Goal: Task Accomplishment & Management: Manage account settings

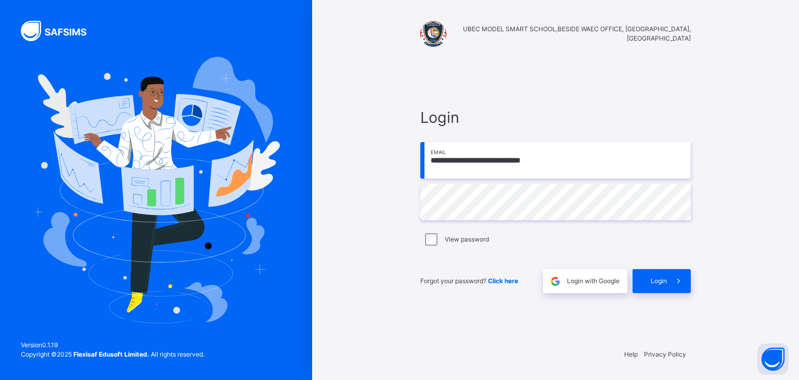
click at [591, 161] on input "**********" at bounding box center [555, 160] width 270 height 36
type input "**********"
click at [653, 278] on span "Login" at bounding box center [659, 280] width 16 height 9
click at [630, 312] on div "**********" at bounding box center [555, 199] width 291 height 279
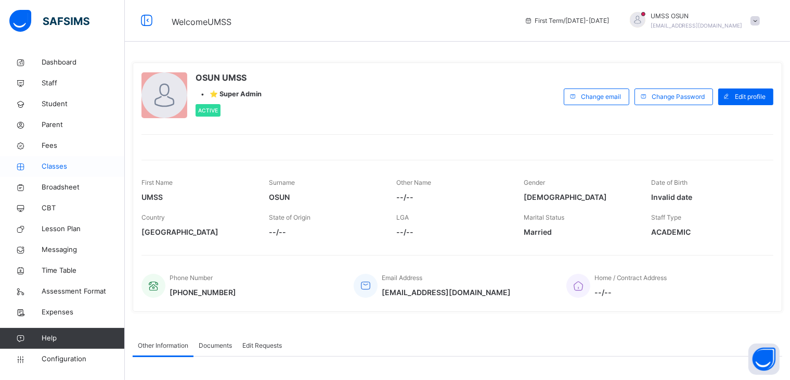
click at [54, 162] on span "Classes" at bounding box center [83, 166] width 83 height 10
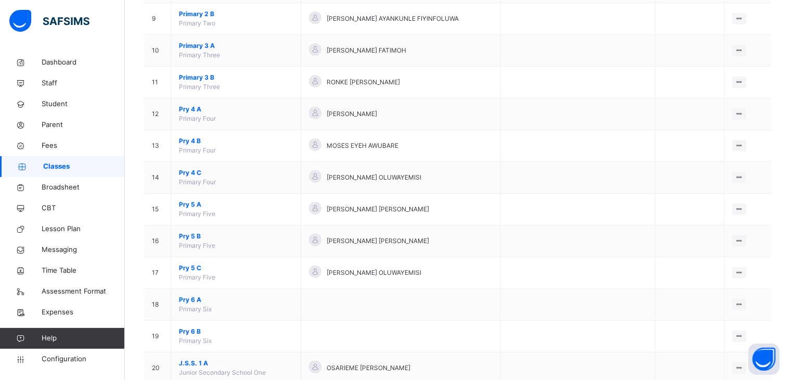
scroll to position [395, 0]
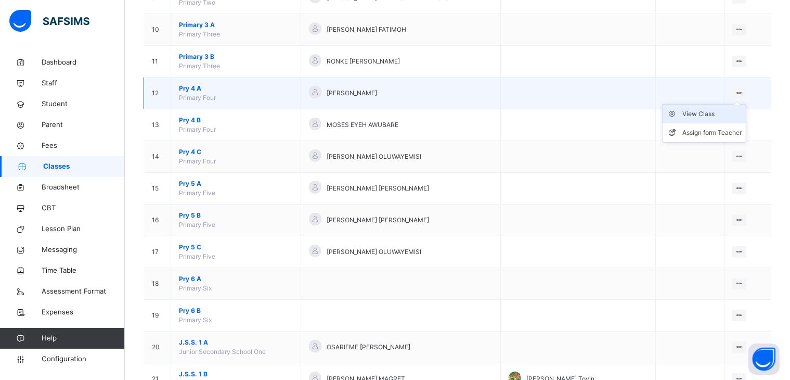
click at [705, 110] on div "View Class" at bounding box center [711, 114] width 59 height 10
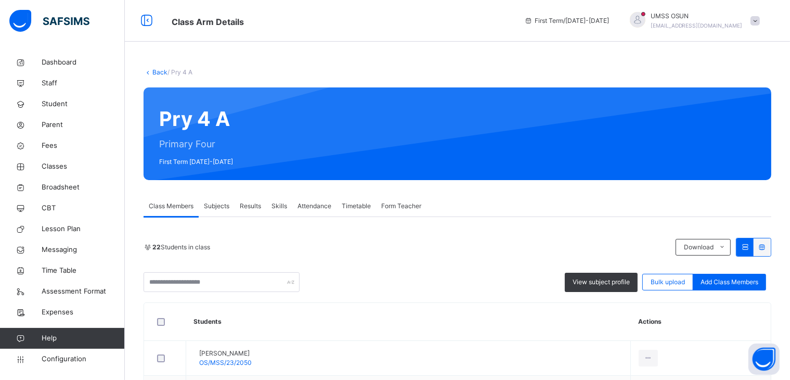
click at [221, 202] on span "Subjects" at bounding box center [216, 205] width 25 height 9
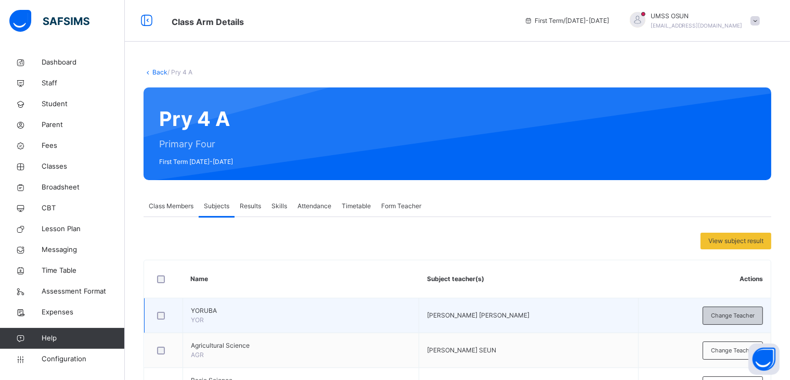
click at [731, 316] on span "Change Teacher" at bounding box center [733, 315] width 44 height 9
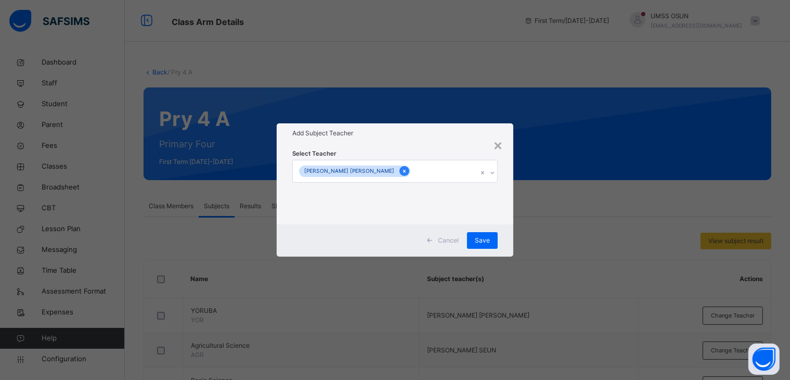
click at [402, 172] on icon at bounding box center [405, 170] width 6 height 7
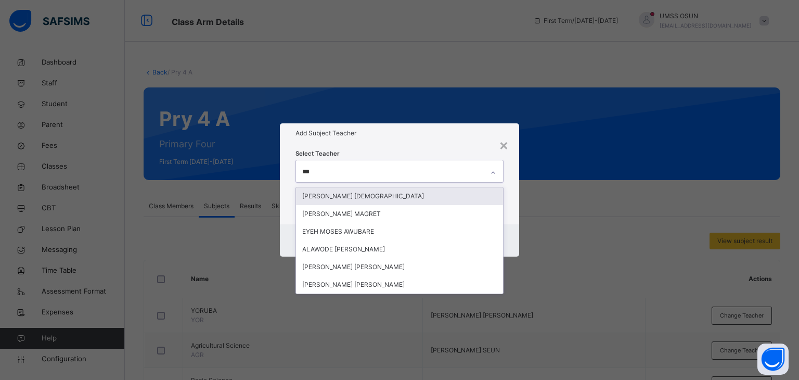
type input "****"
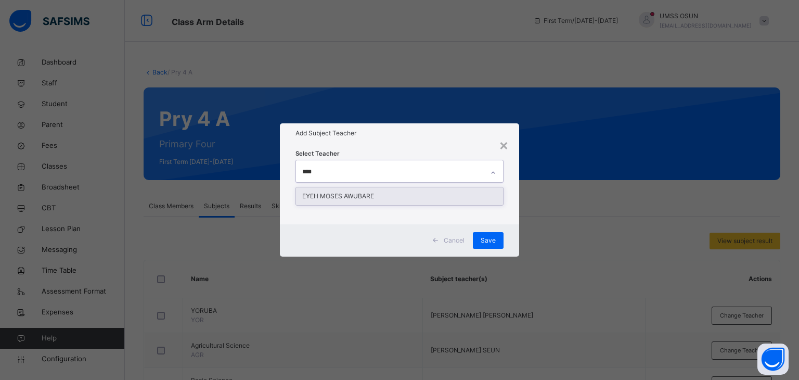
click at [352, 195] on div "EYEH MOSES AWUBARE" at bounding box center [400, 196] width 208 height 18
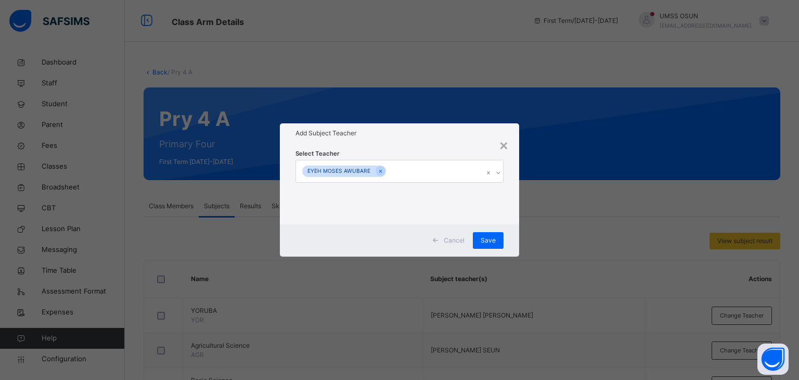
click at [441, 146] on div "Select Teacher EYEH [PERSON_NAME]" at bounding box center [400, 183] width 240 height 81
click at [478, 237] on span "Save" at bounding box center [482, 240] width 15 height 9
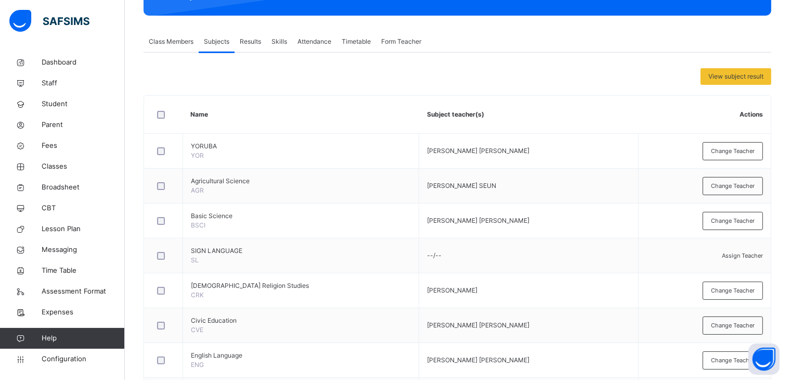
scroll to position [166, 0]
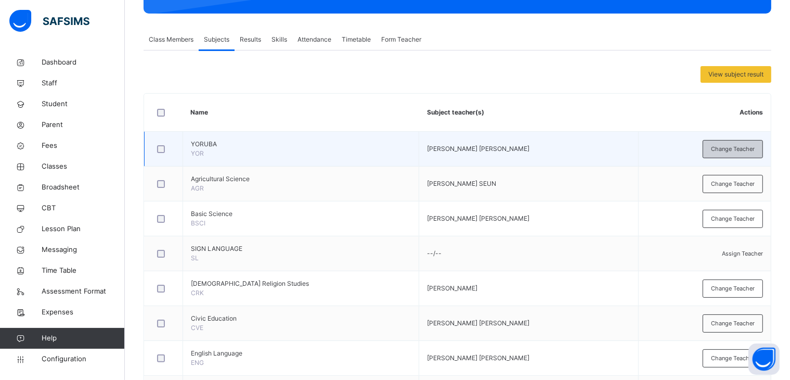
click at [734, 150] on span "Change Teacher" at bounding box center [733, 149] width 44 height 9
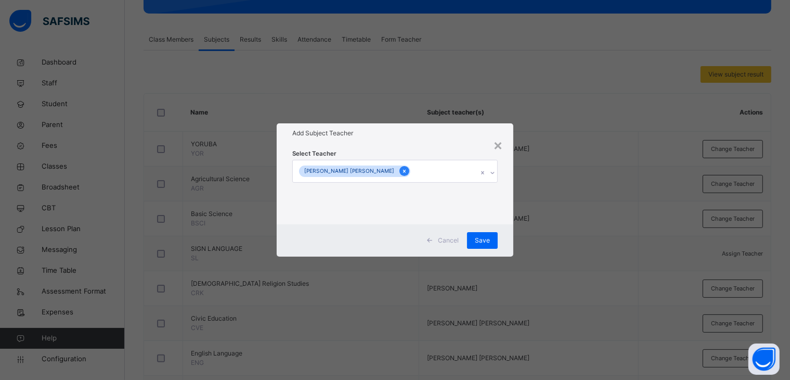
click at [402, 173] on icon at bounding box center [405, 170] width 6 height 7
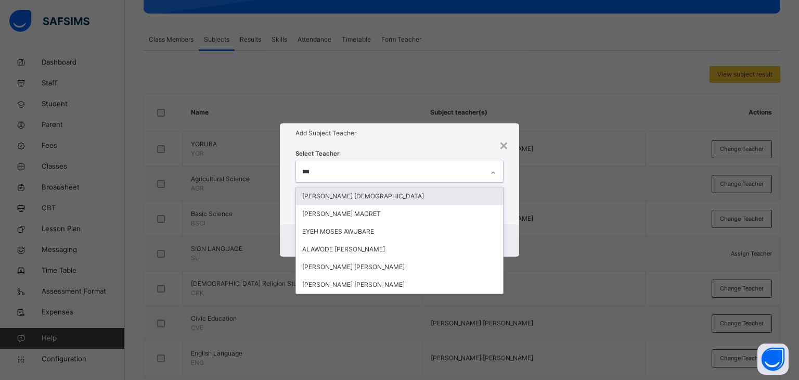
type input "****"
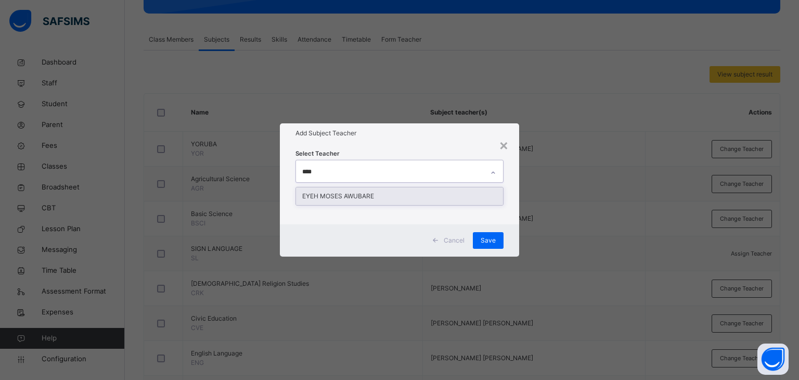
click at [360, 196] on div "EYEH MOSES AWUBARE" at bounding box center [400, 196] width 208 height 18
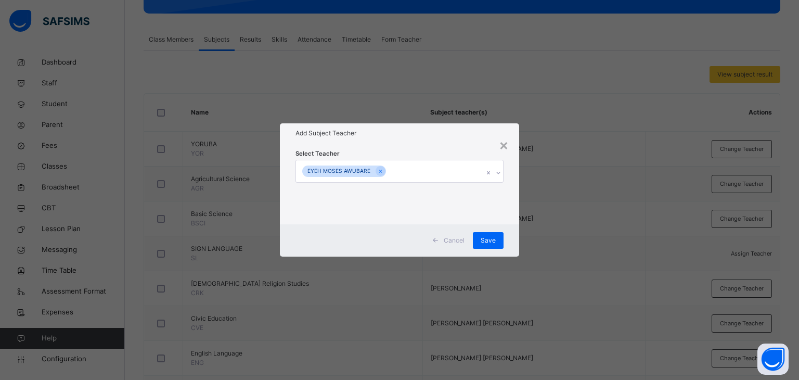
click at [392, 148] on div "Select Teacher EYEH [PERSON_NAME]" at bounding box center [399, 183] width 209 height 71
click at [485, 236] on span "Save" at bounding box center [488, 240] width 15 height 9
click at [482, 238] on div "Save" at bounding box center [482, 240] width 31 height 17
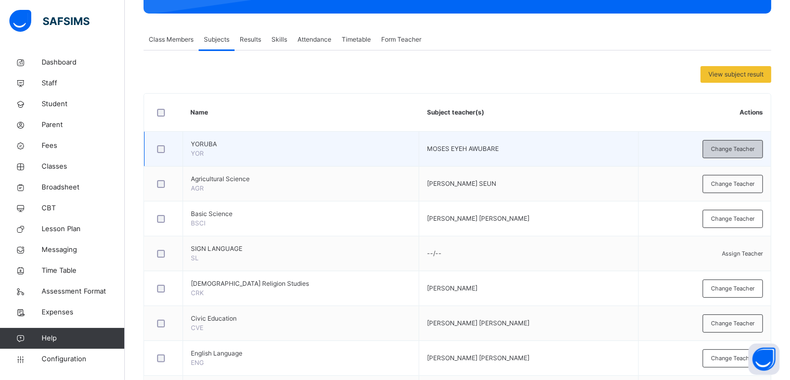
click at [735, 146] on span "Change Teacher" at bounding box center [733, 149] width 44 height 9
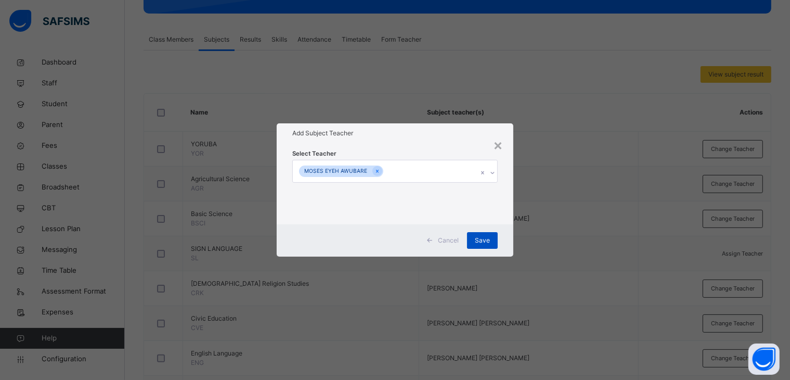
click at [485, 236] on span "Save" at bounding box center [482, 240] width 15 height 9
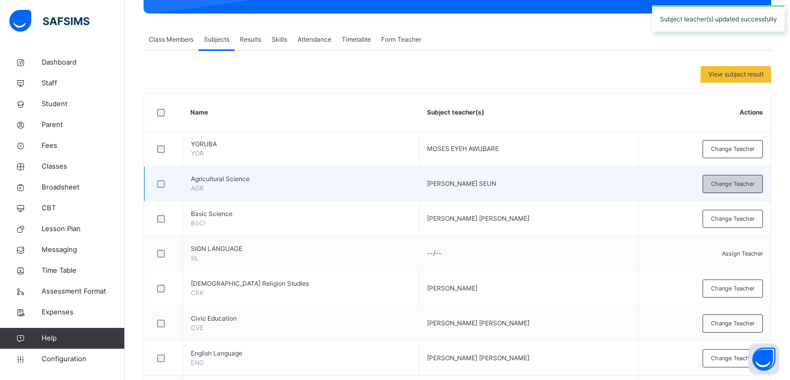
click at [725, 182] on span "Change Teacher" at bounding box center [733, 183] width 44 height 9
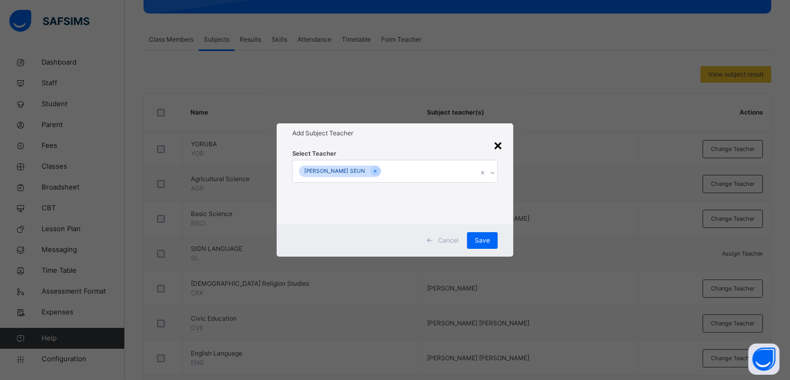
click at [503, 145] on div "×" at bounding box center [498, 145] width 10 height 22
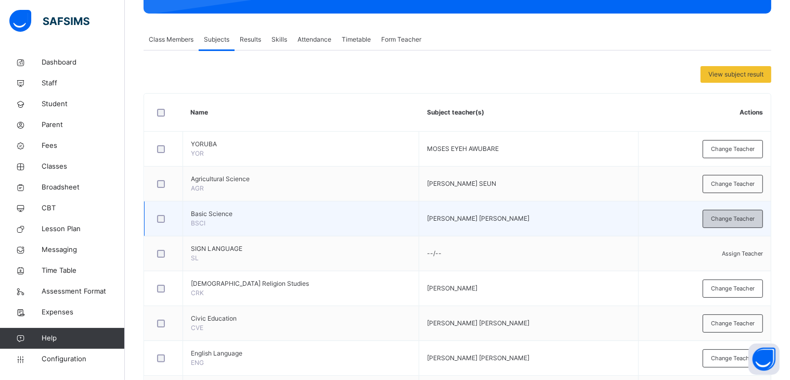
click at [733, 216] on span "Change Teacher" at bounding box center [733, 218] width 44 height 9
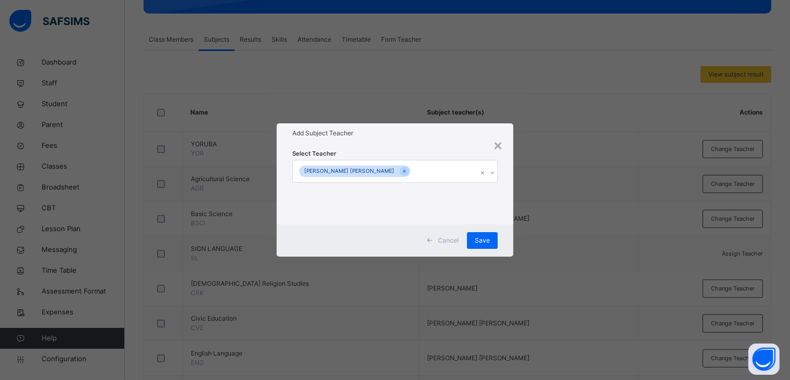
click at [410, 141] on div "Add Subject Teacher" at bounding box center [395, 133] width 237 height 20
click at [451, 238] on span "Cancel" at bounding box center [448, 240] width 21 height 9
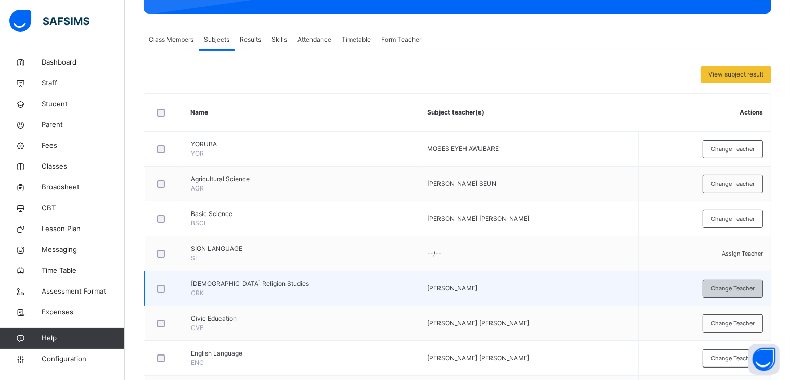
click at [725, 284] on span "Change Teacher" at bounding box center [733, 288] width 44 height 9
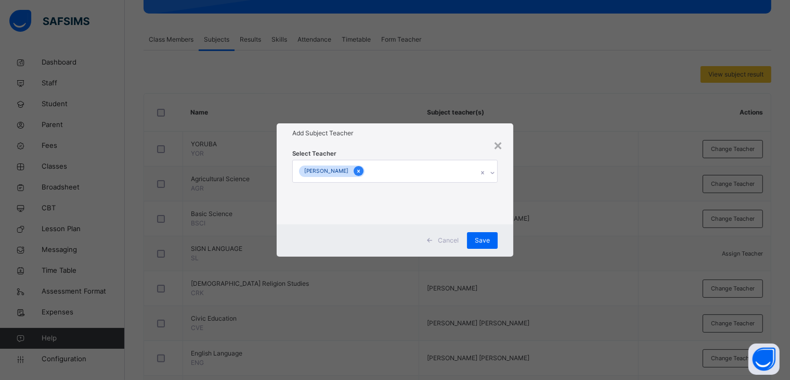
click at [360, 171] on icon at bounding box center [358, 171] width 3 height 3
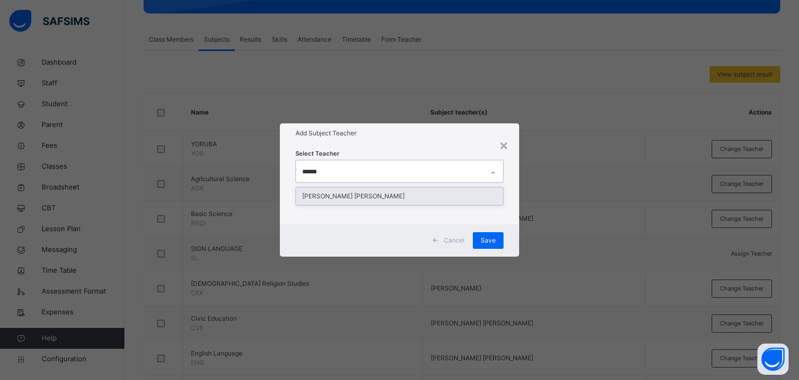
type input "*******"
click at [356, 196] on div "[PERSON_NAME] [PERSON_NAME]" at bounding box center [400, 196] width 208 height 18
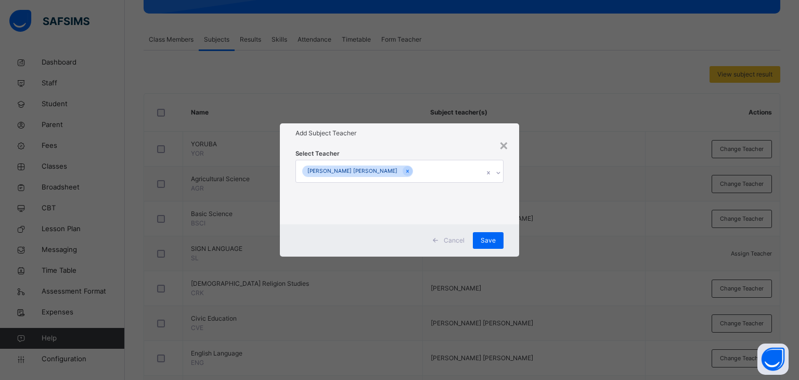
click at [412, 148] on div "Select Teacher [PERSON_NAME] [PERSON_NAME]" at bounding box center [399, 183] width 209 height 71
click at [490, 237] on span "Save" at bounding box center [488, 240] width 15 height 9
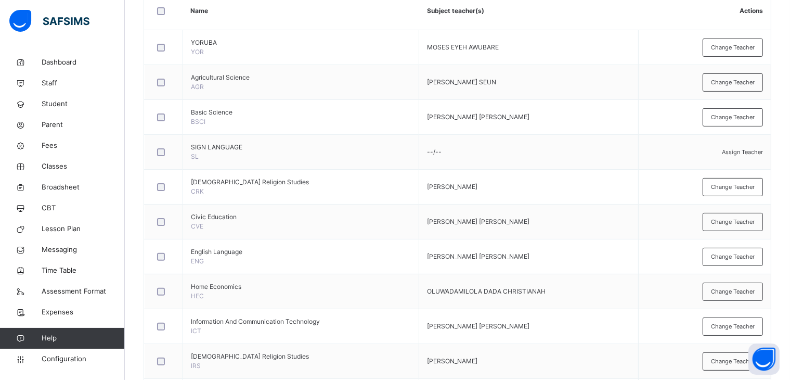
scroll to position [270, 0]
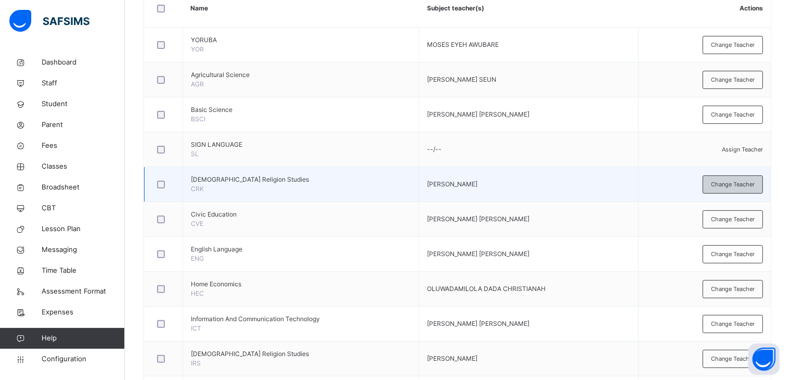
click at [733, 182] on span "Change Teacher" at bounding box center [733, 184] width 44 height 9
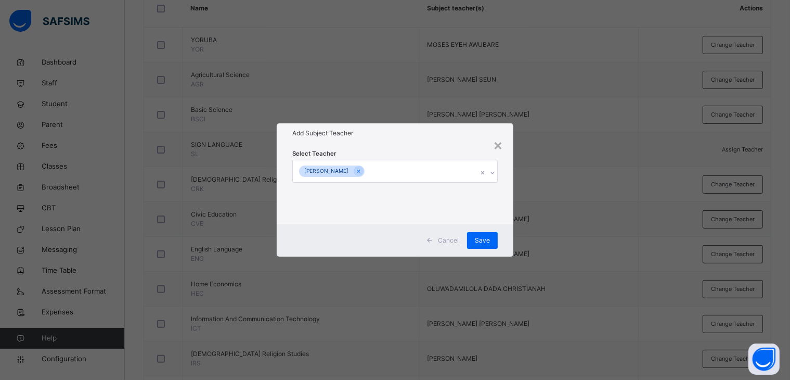
click at [453, 236] on span "Cancel" at bounding box center [448, 240] width 21 height 9
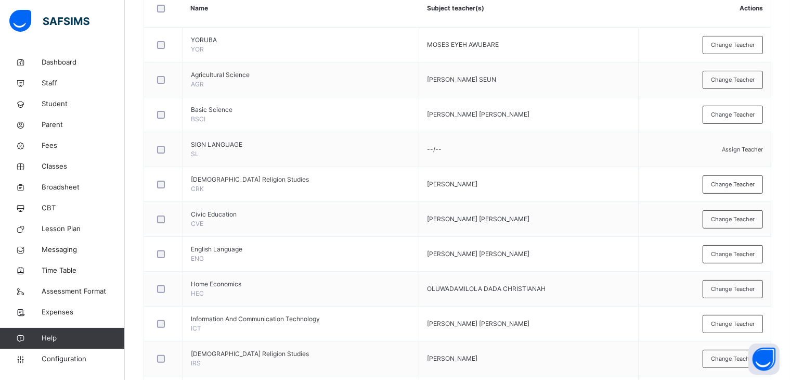
click at [453, 237] on td "[PERSON_NAME] [PERSON_NAME]" at bounding box center [528, 254] width 219 height 35
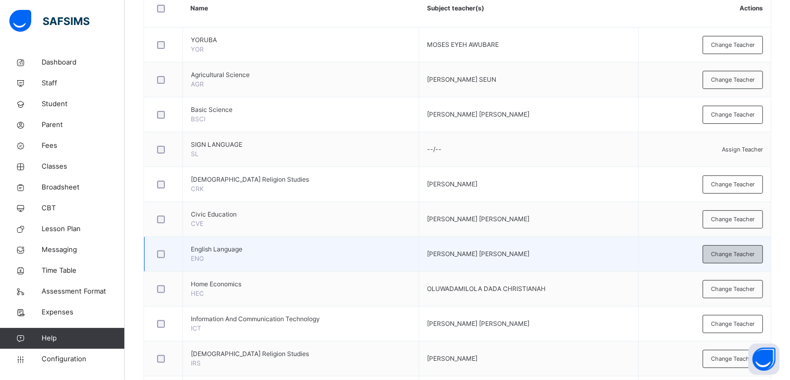
click at [736, 255] on span "Change Teacher" at bounding box center [733, 254] width 44 height 9
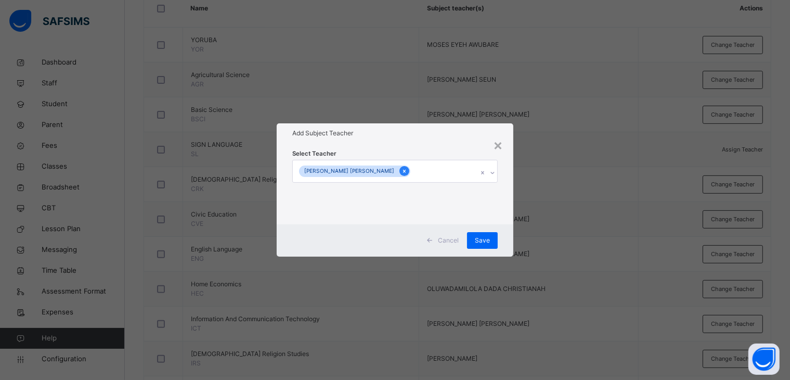
click at [402, 171] on icon at bounding box center [405, 170] width 6 height 7
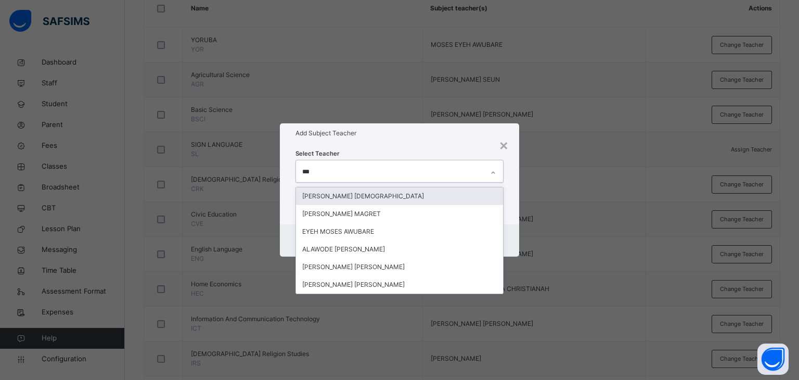
type input "****"
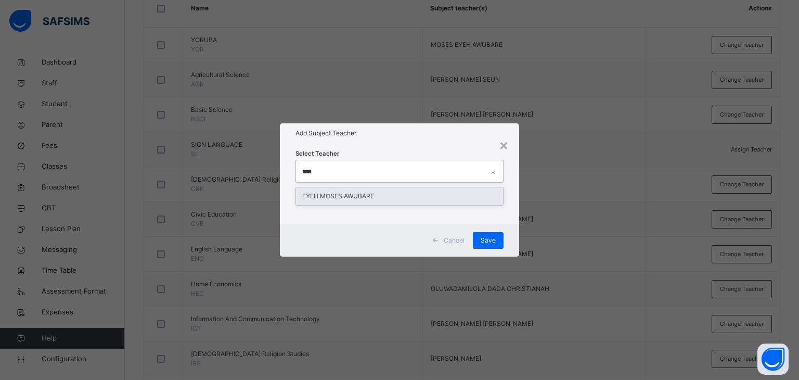
click at [346, 195] on div "EYEH MOSES AWUBARE" at bounding box center [400, 196] width 208 height 18
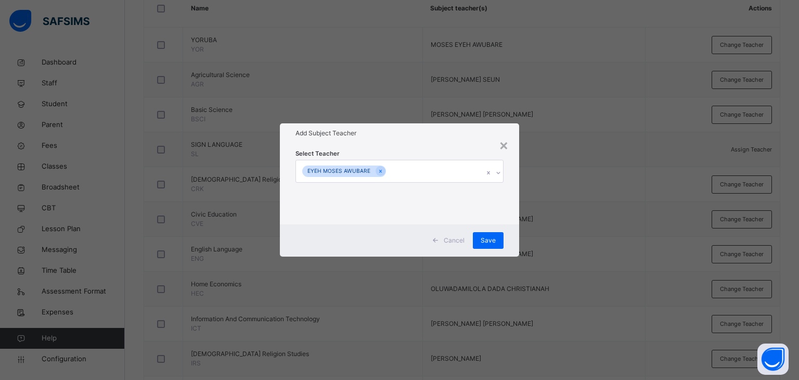
click at [404, 147] on div "Select Teacher EYEH [PERSON_NAME]" at bounding box center [400, 183] width 240 height 81
click at [486, 236] on span "Save" at bounding box center [488, 240] width 15 height 9
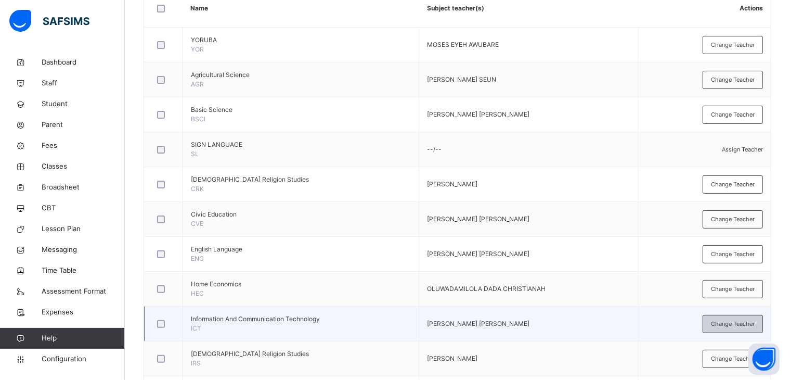
click at [731, 322] on span "Change Teacher" at bounding box center [733, 323] width 44 height 9
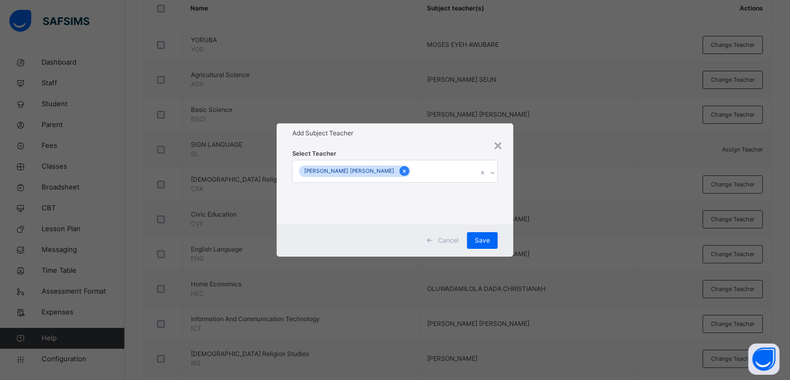
click at [402, 170] on icon at bounding box center [405, 170] width 6 height 7
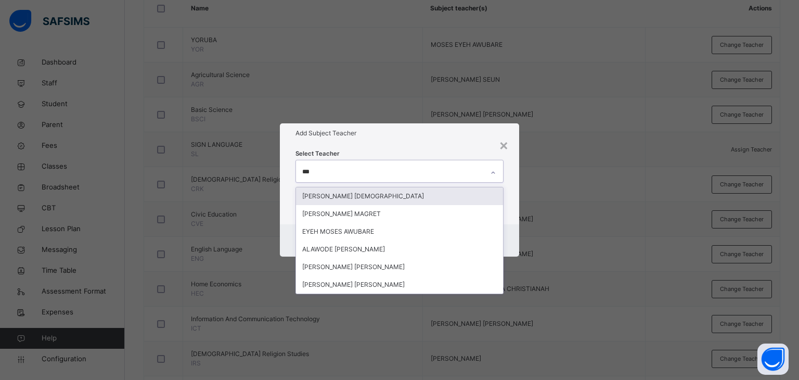
type input "****"
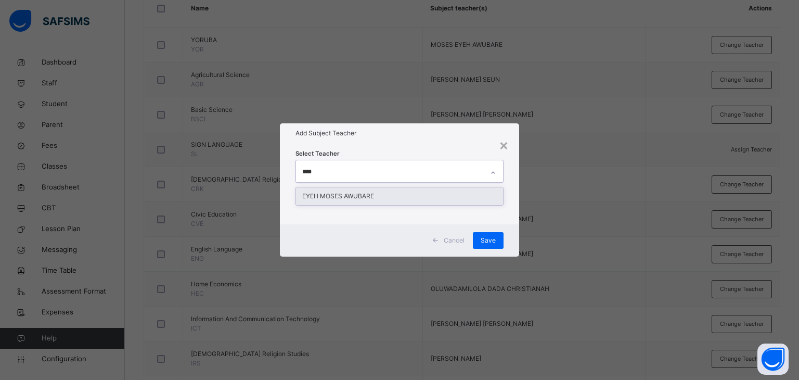
click at [368, 195] on div "EYEH MOSES AWUBARE" at bounding box center [400, 196] width 208 height 18
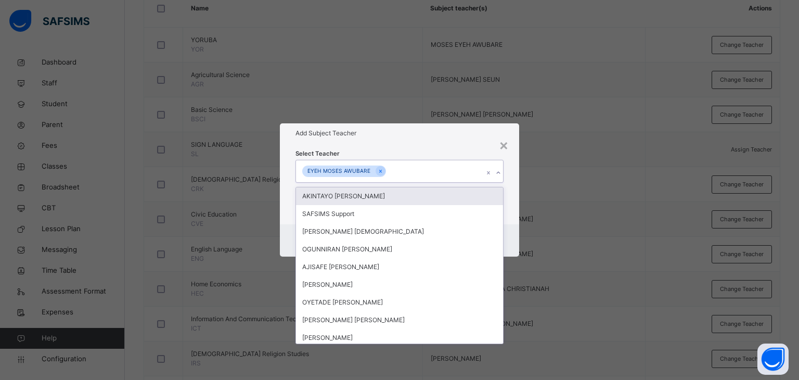
click at [404, 146] on div "Select Teacher option EYEH [PERSON_NAME], selected. option AKINTAYO [PERSON_NAM…" at bounding box center [400, 183] width 240 height 81
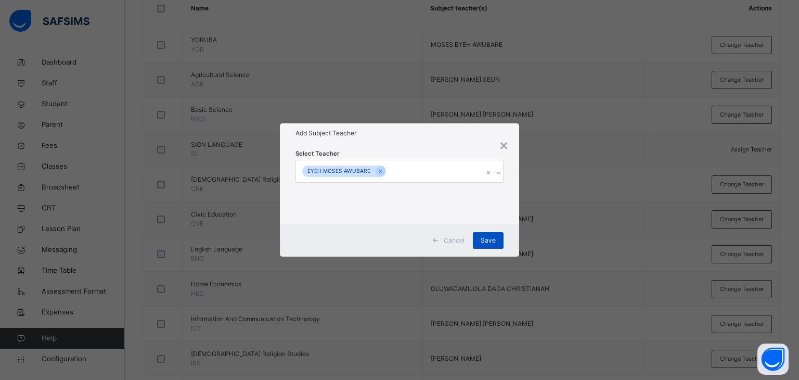
click at [488, 243] on span "Save" at bounding box center [488, 240] width 15 height 9
click at [485, 237] on span "Save" at bounding box center [482, 240] width 15 height 9
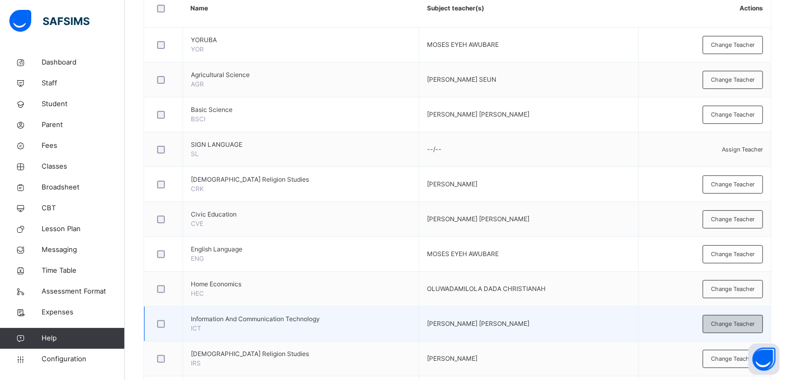
click at [738, 323] on span "Change Teacher" at bounding box center [733, 323] width 44 height 9
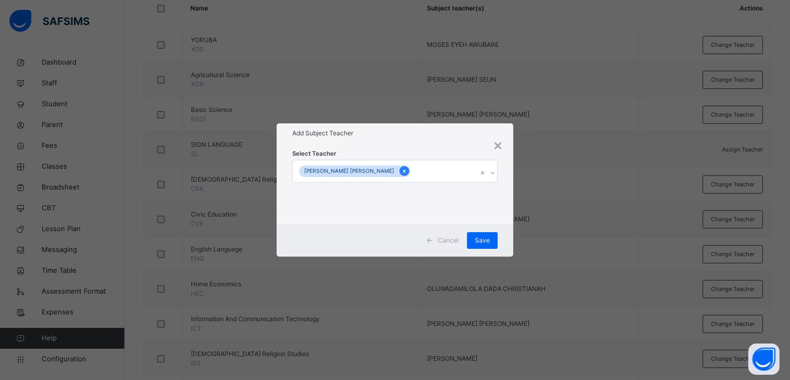
click at [402, 169] on icon at bounding box center [405, 170] width 6 height 7
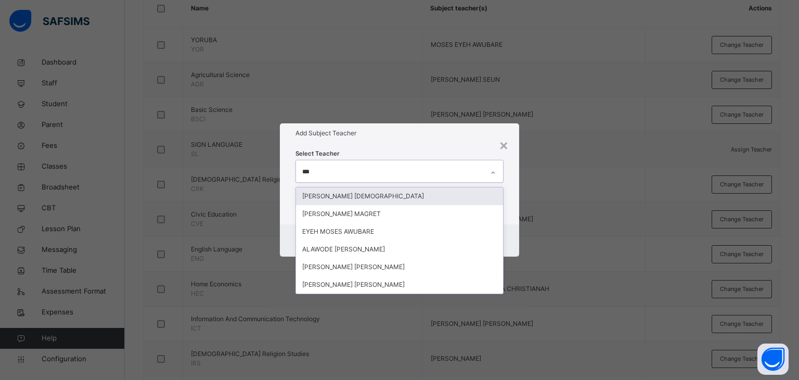
type input "****"
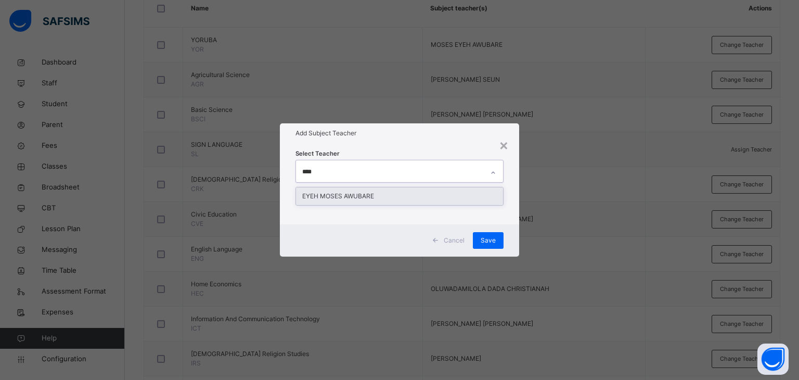
click at [354, 197] on div "EYEH MOSES AWUBARE" at bounding box center [400, 196] width 208 height 18
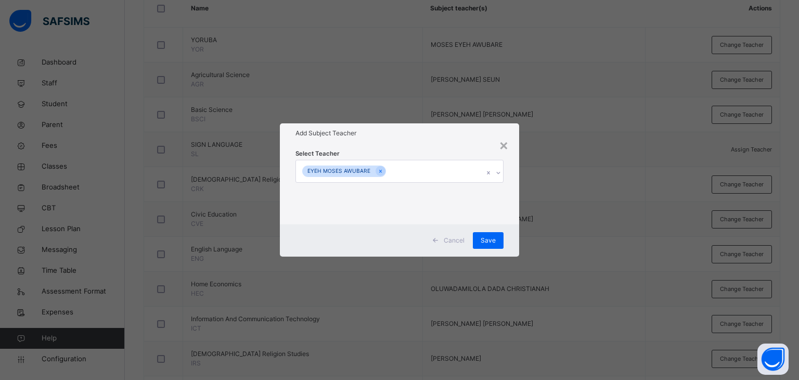
click at [431, 138] on div "Add Subject Teacher" at bounding box center [400, 133] width 240 height 20
click at [490, 240] on span "Save" at bounding box center [488, 240] width 15 height 9
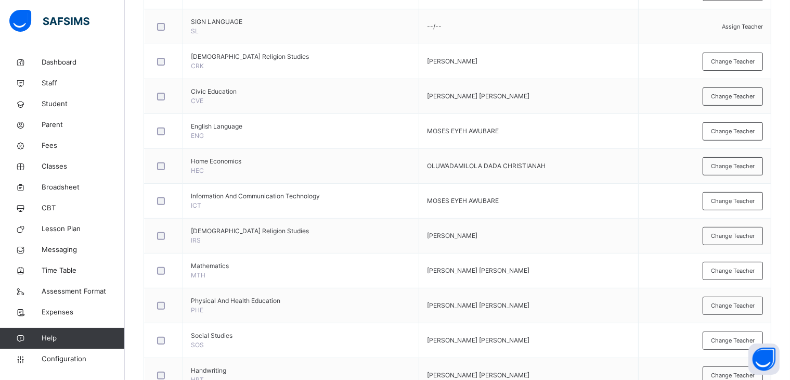
scroll to position [416, 0]
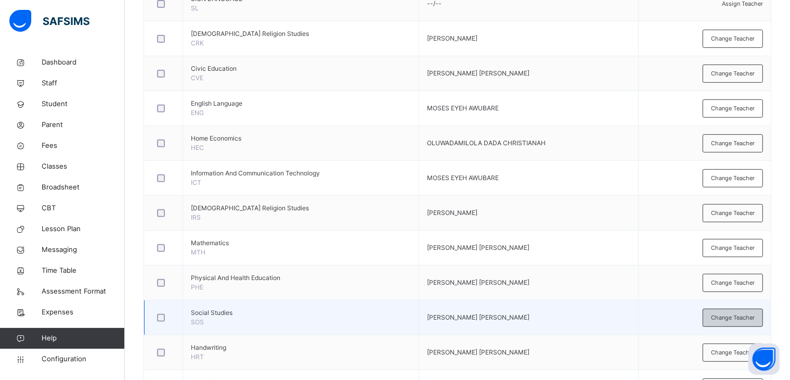
click at [728, 313] on span "Change Teacher" at bounding box center [733, 317] width 44 height 9
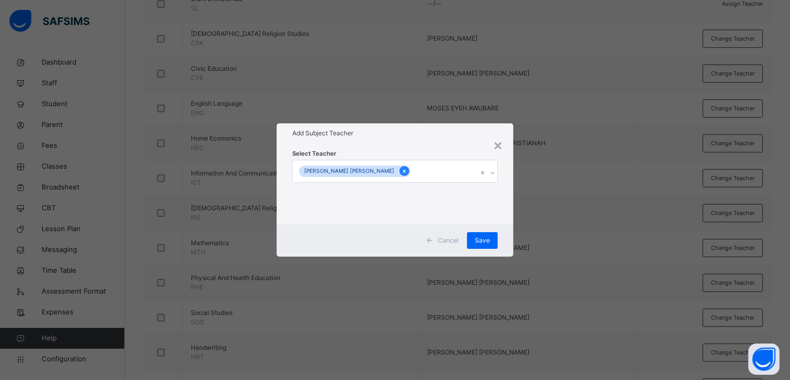
click at [402, 169] on icon at bounding box center [405, 170] width 6 height 7
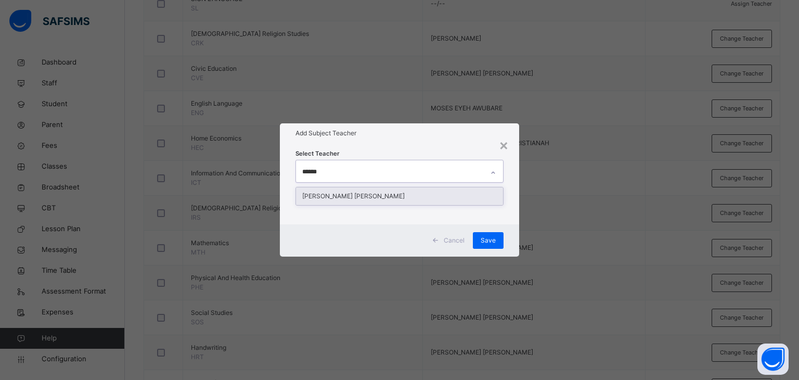
type input "*******"
click at [357, 196] on div "[PERSON_NAME] [PERSON_NAME]" at bounding box center [400, 196] width 208 height 18
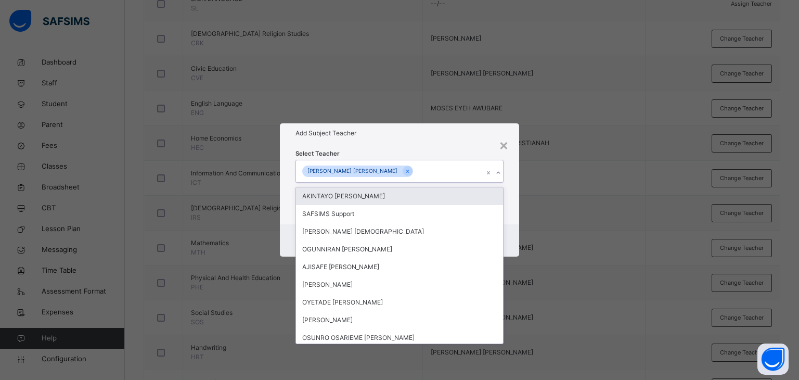
click at [412, 139] on div "Add Subject Teacher" at bounding box center [400, 133] width 240 height 20
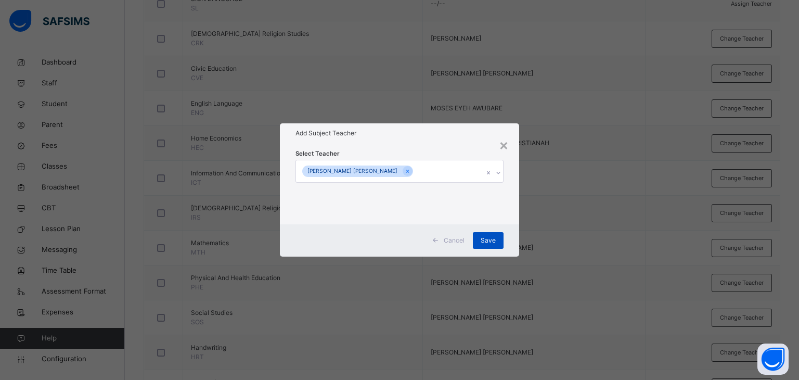
click at [489, 236] on span "Save" at bounding box center [488, 240] width 15 height 9
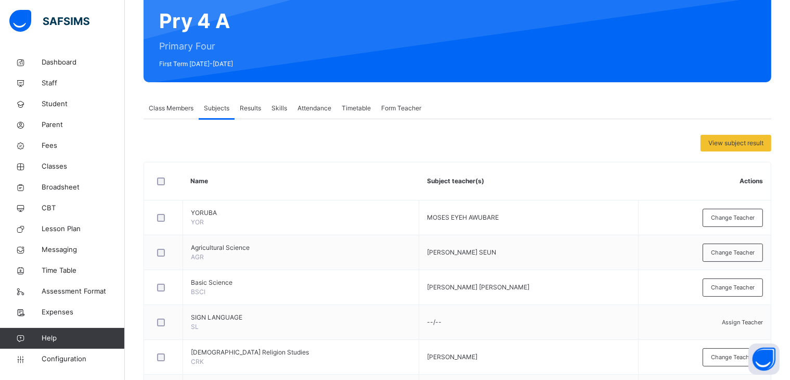
scroll to position [104, 0]
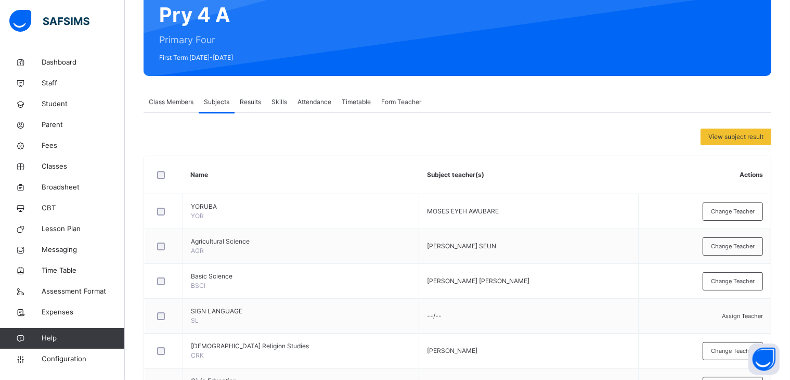
click at [163, 100] on span "Class Members" at bounding box center [171, 101] width 45 height 9
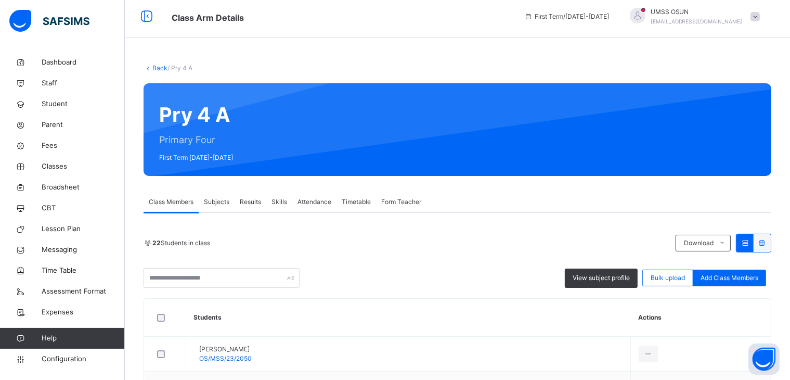
scroll to position [0, 0]
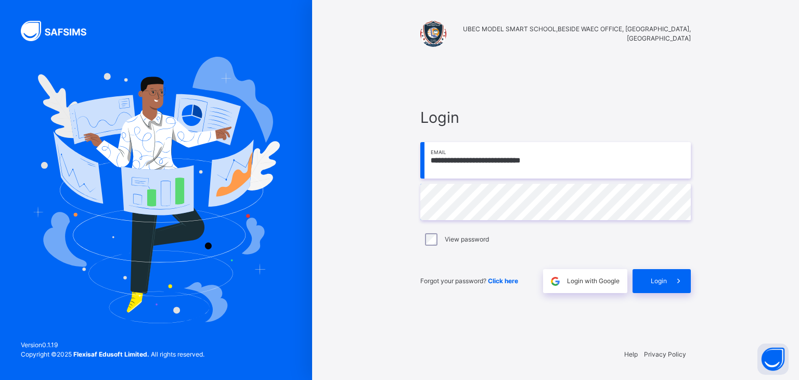
click at [593, 169] on input "**********" at bounding box center [555, 160] width 270 height 36
type input "**********"
click at [661, 279] on span "Login" at bounding box center [659, 280] width 16 height 9
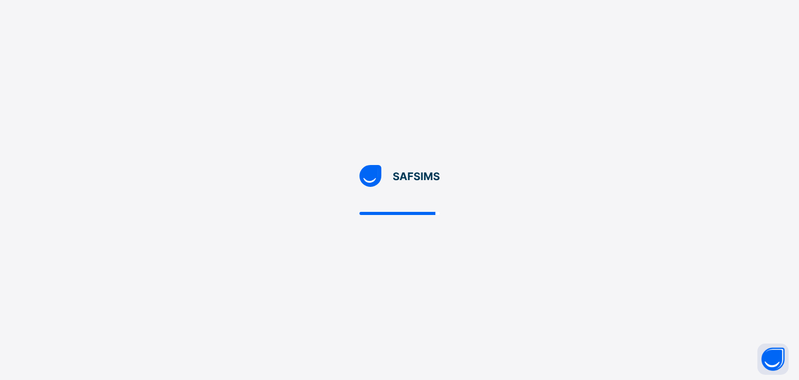
click at [612, 200] on div at bounding box center [399, 190] width 799 height 380
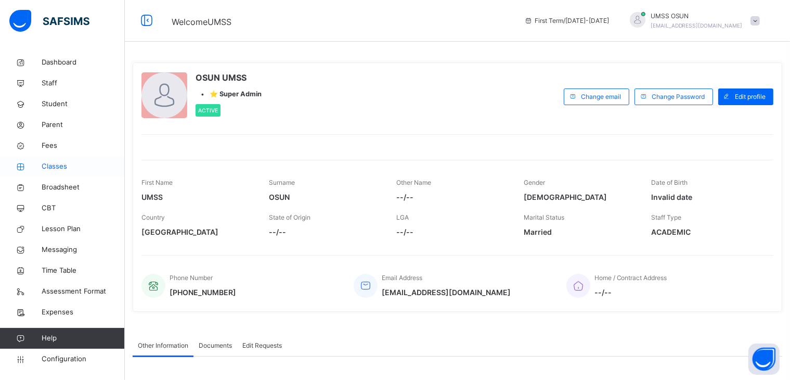
click at [50, 166] on span "Classes" at bounding box center [83, 166] width 83 height 10
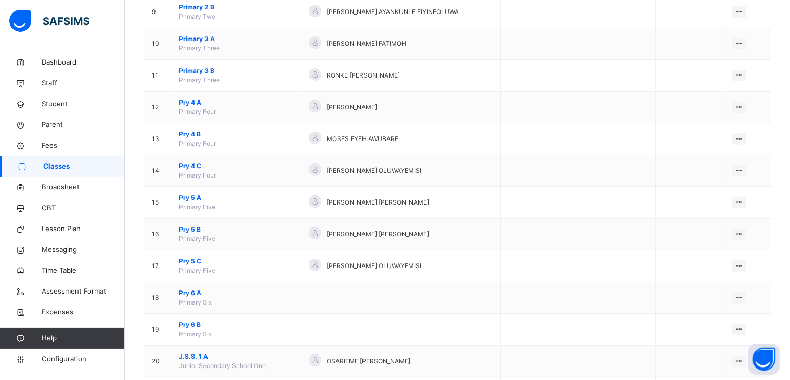
scroll to position [416, 0]
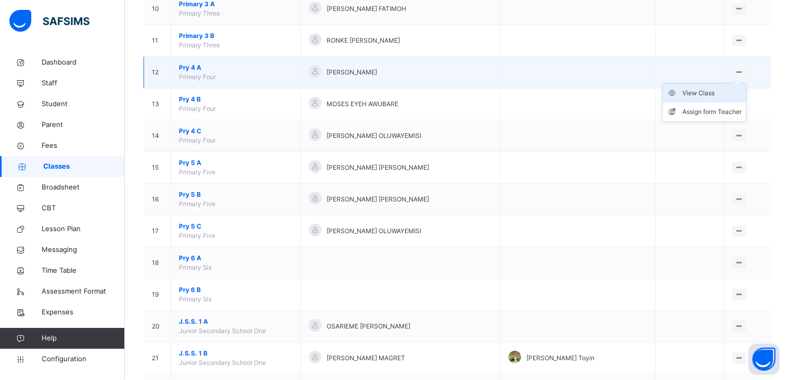
click at [710, 90] on div "View Class" at bounding box center [711, 93] width 59 height 10
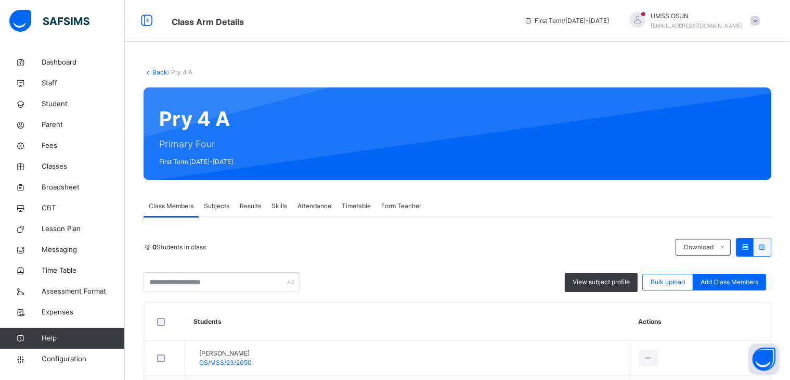
click at [221, 203] on span "Subjects" at bounding box center [216, 205] width 25 height 9
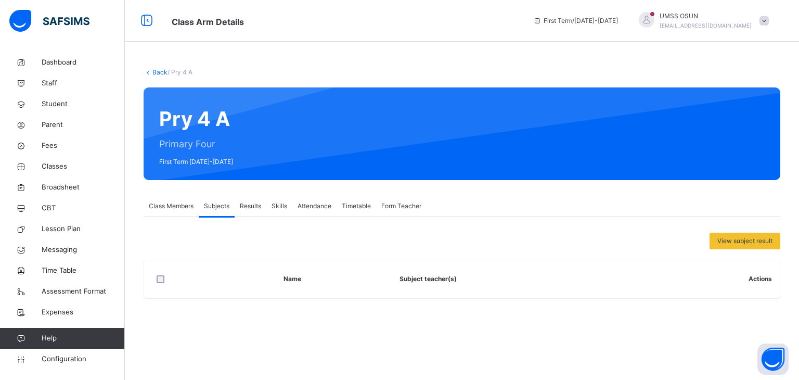
click at [798, 171] on div "Back / Pry 4 A Pry 4 A Primary Four First Term [DATE]-[DATE] Class Members Subj…" at bounding box center [462, 188] width 674 height 273
click at [165, 204] on span "Class Members" at bounding box center [171, 205] width 45 height 9
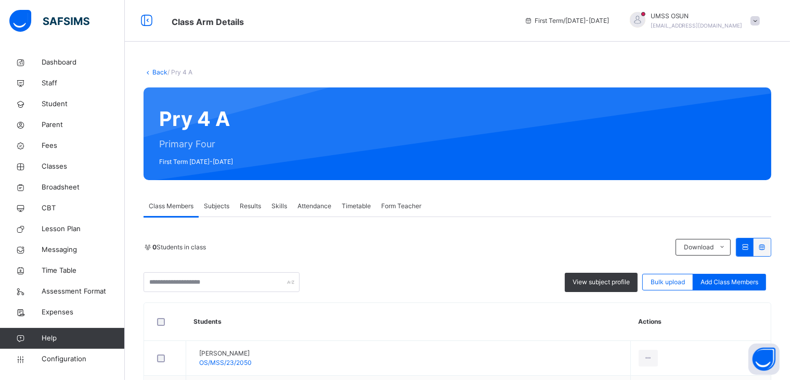
click at [221, 204] on span "Subjects" at bounding box center [216, 205] width 25 height 9
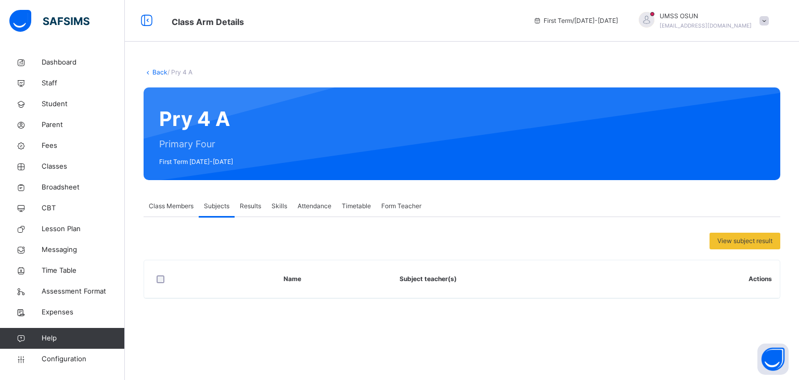
click at [169, 203] on span "Class Members" at bounding box center [171, 205] width 45 height 9
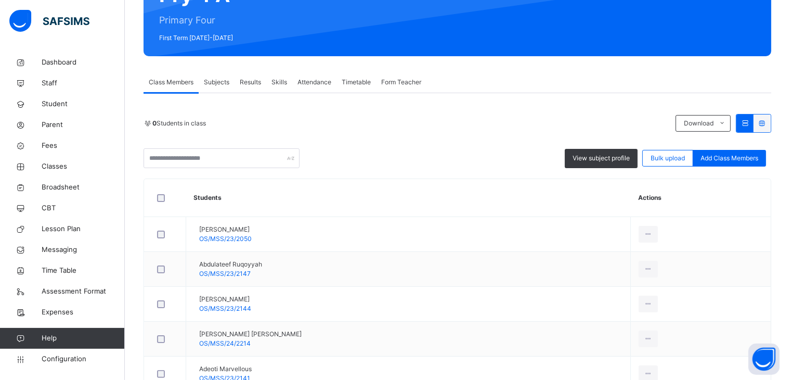
scroll to position [146, 0]
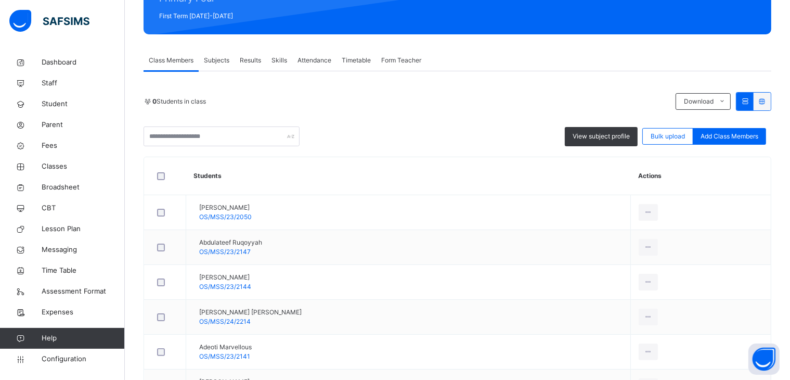
click at [214, 57] on span "Subjects" at bounding box center [216, 60] width 25 height 9
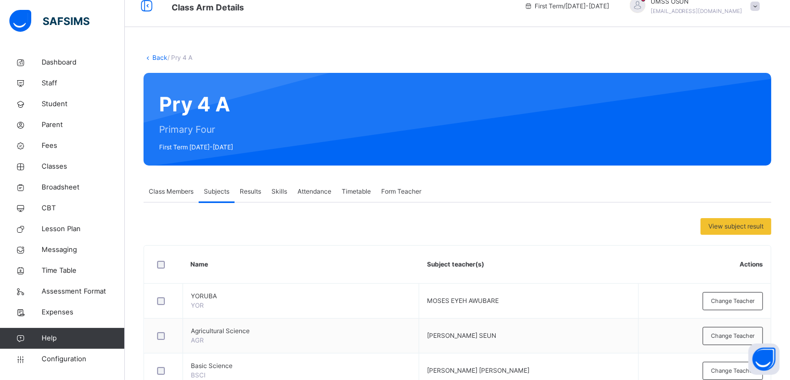
scroll to position [0, 0]
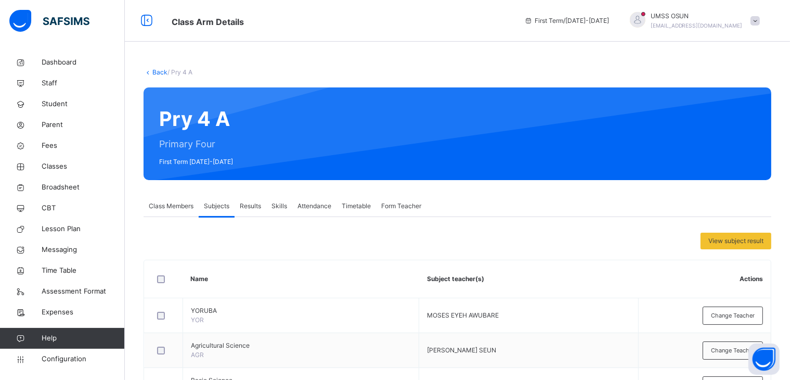
click at [157, 71] on link "Back" at bounding box center [159, 72] width 15 height 8
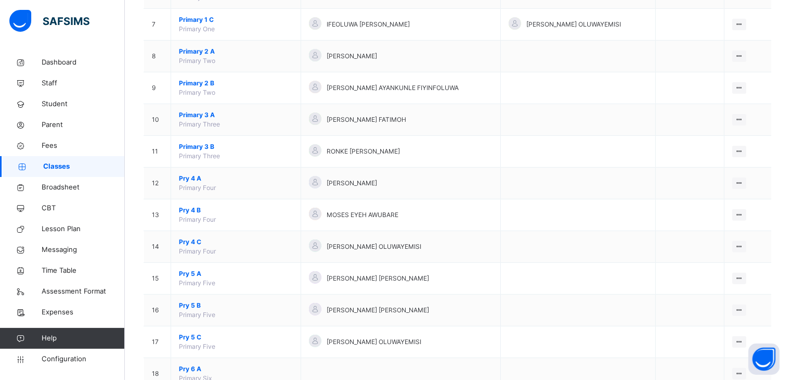
scroll to position [319, 0]
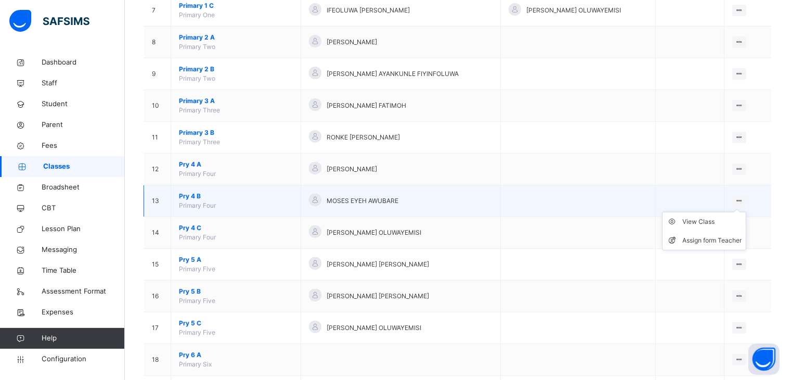
click at [744, 198] on icon at bounding box center [739, 201] width 9 height 8
click at [711, 217] on div "View Class" at bounding box center [711, 221] width 59 height 10
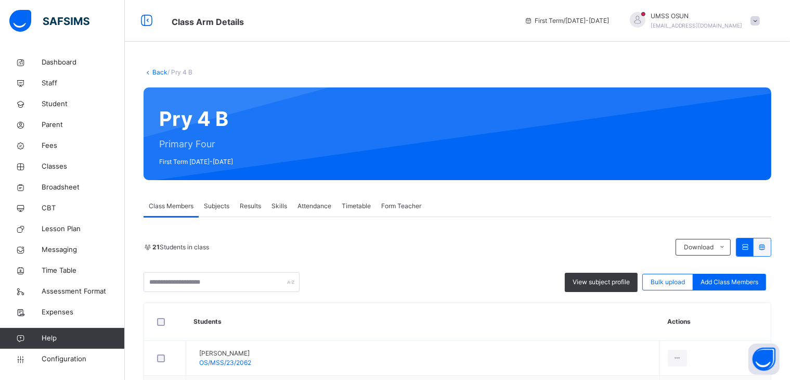
click at [215, 203] on span "Subjects" at bounding box center [216, 205] width 25 height 9
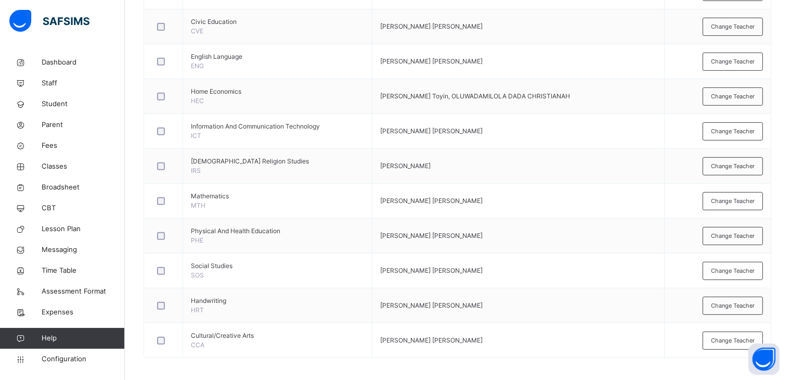
scroll to position [465, 0]
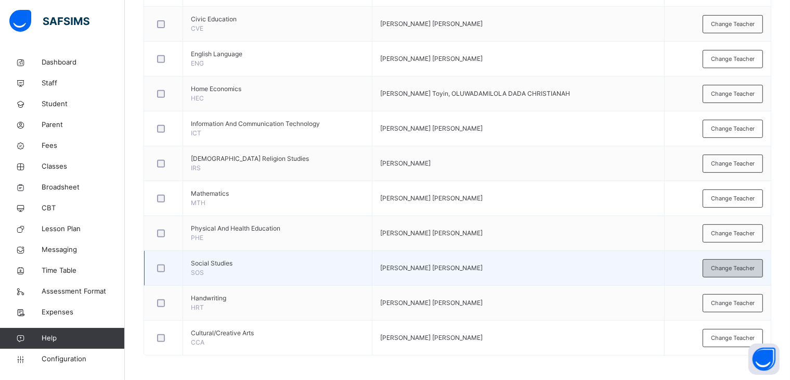
click at [738, 271] on div "Change Teacher" at bounding box center [733, 268] width 60 height 18
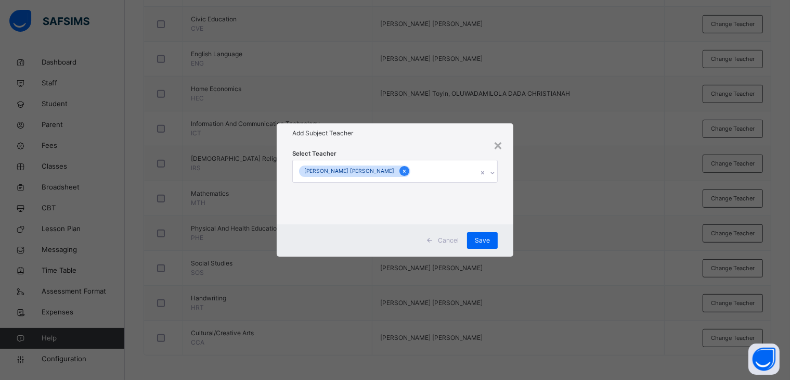
click at [403, 172] on icon at bounding box center [404, 171] width 3 height 3
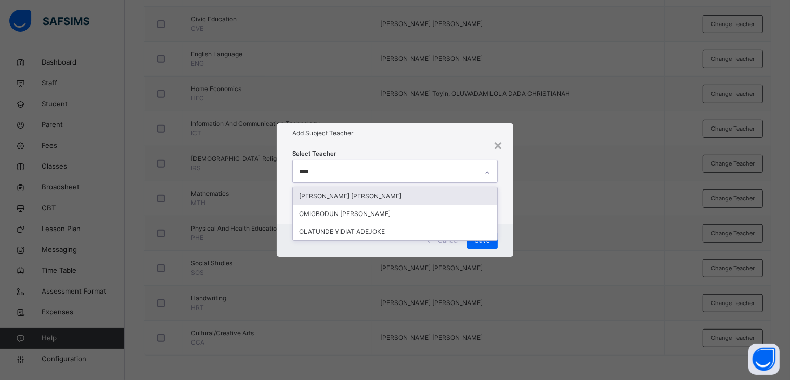
type input "*****"
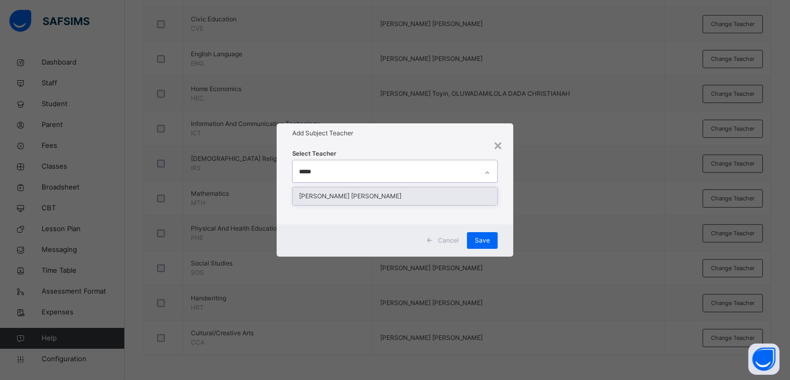
click at [364, 196] on div "[PERSON_NAME] [PERSON_NAME]" at bounding box center [395, 196] width 205 height 18
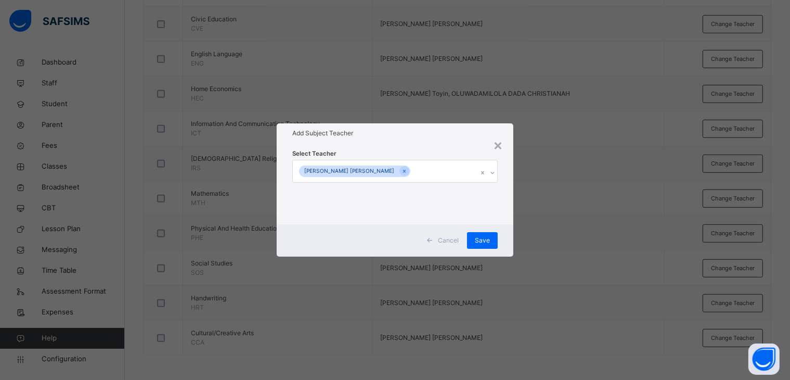
click at [443, 134] on h1 "Add Subject Teacher" at bounding box center [395, 132] width 206 height 9
click at [481, 237] on span "Save" at bounding box center [482, 240] width 15 height 9
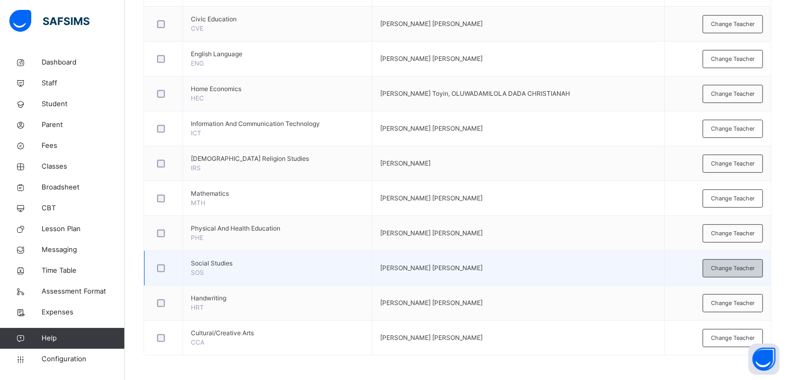
click at [737, 266] on span "Change Teacher" at bounding box center [733, 268] width 44 height 9
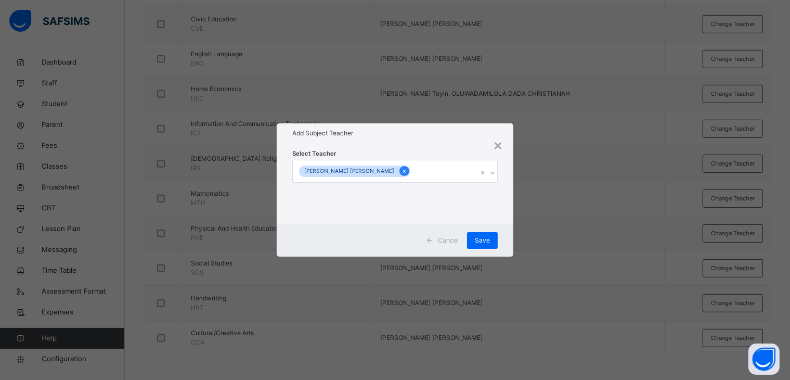
click at [402, 169] on icon at bounding box center [405, 170] width 6 height 7
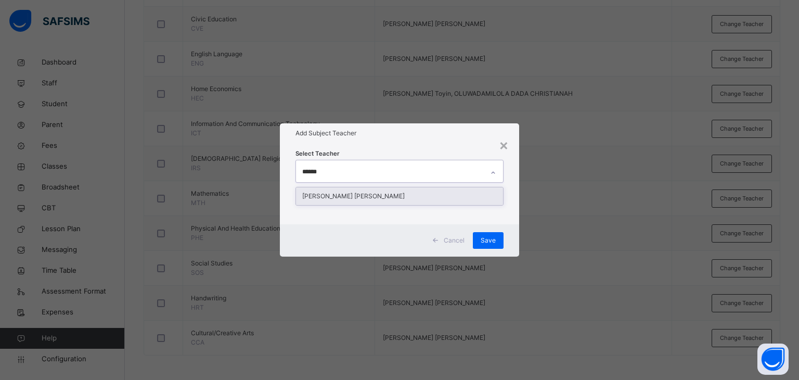
type input "*******"
click at [354, 196] on div "[PERSON_NAME] [PERSON_NAME]" at bounding box center [400, 196] width 208 height 18
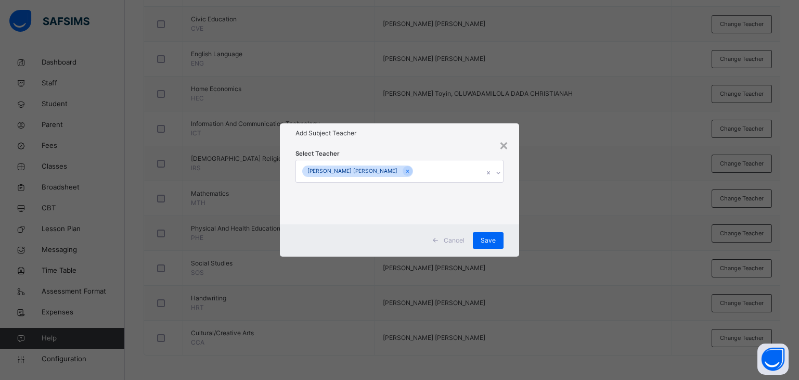
click at [420, 146] on div "Select Teacher [PERSON_NAME] [PERSON_NAME]" at bounding box center [400, 183] width 240 height 81
click at [487, 239] on span "Save" at bounding box center [488, 240] width 15 height 9
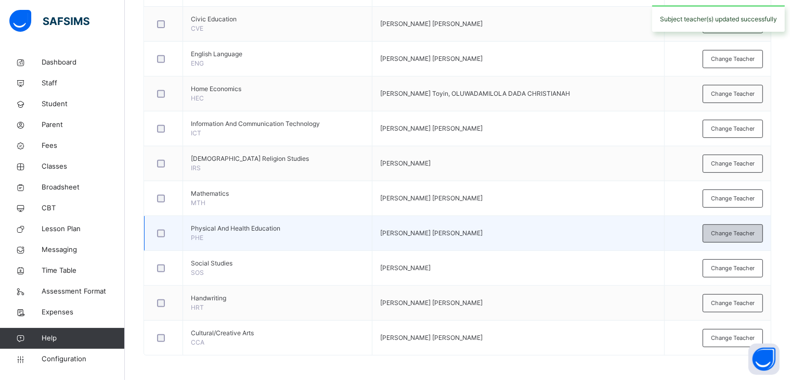
click at [739, 229] on span "Change Teacher" at bounding box center [733, 233] width 44 height 9
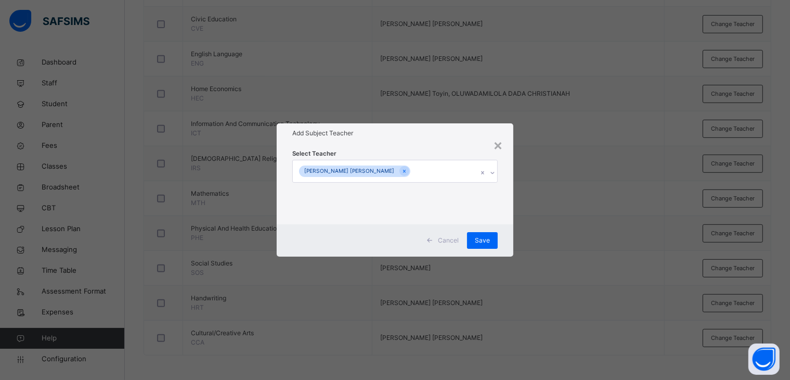
click at [448, 236] on span "Cancel" at bounding box center [448, 240] width 21 height 9
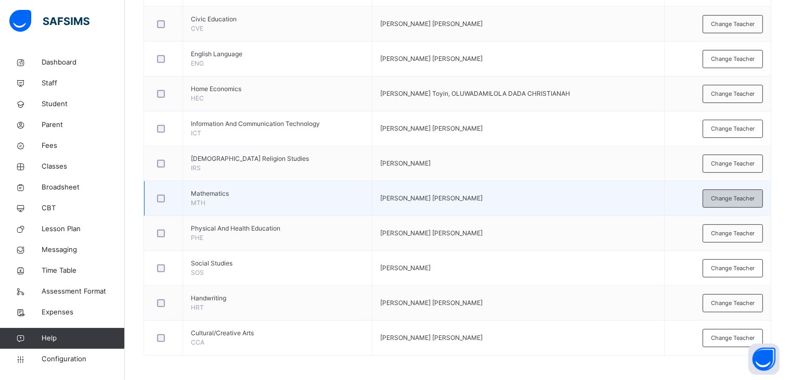
click at [725, 196] on span "Change Teacher" at bounding box center [733, 198] width 44 height 9
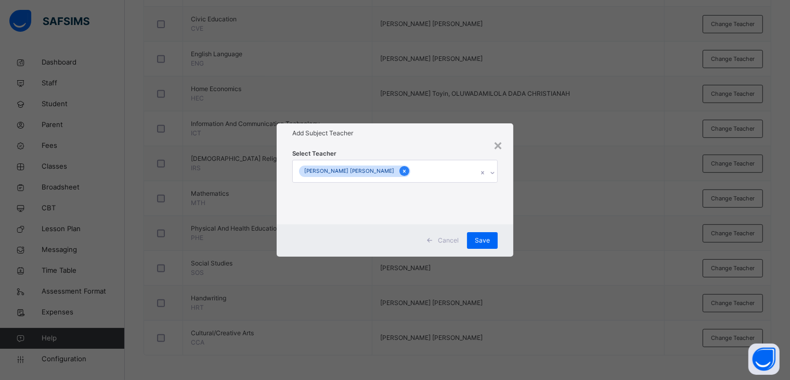
click at [403, 170] on icon at bounding box center [404, 171] width 3 height 3
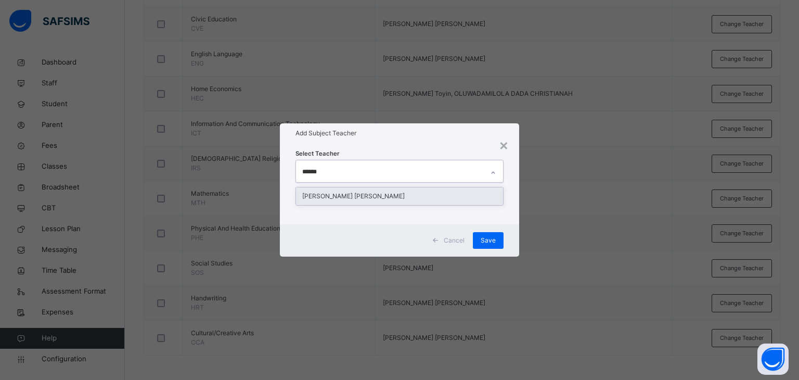
type input "*******"
click at [372, 199] on div "[PERSON_NAME] [PERSON_NAME]" at bounding box center [400, 196] width 208 height 18
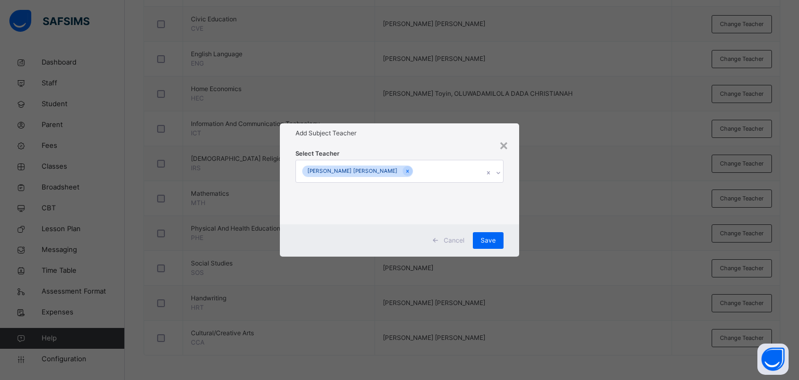
click at [457, 141] on div "Add Subject Teacher" at bounding box center [400, 133] width 240 height 20
click at [489, 237] on span "Save" at bounding box center [488, 240] width 15 height 9
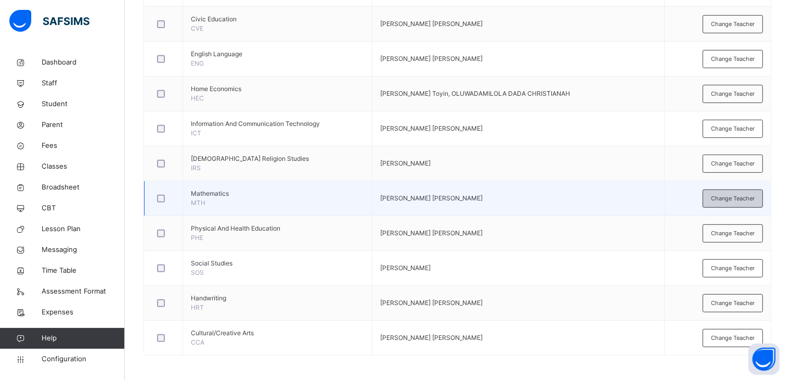
click at [746, 195] on span "Change Teacher" at bounding box center [733, 198] width 44 height 9
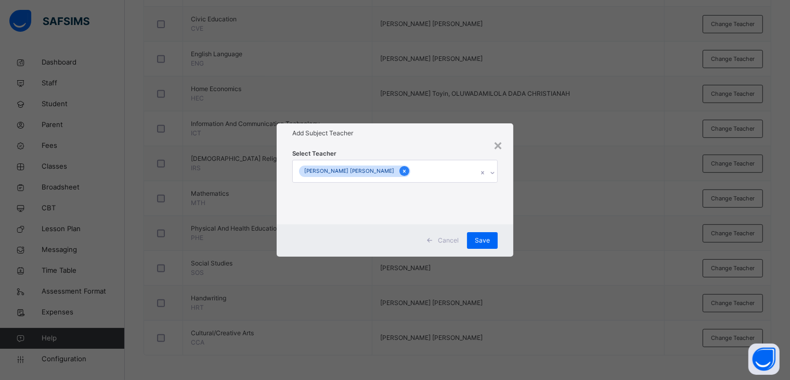
click at [403, 172] on icon at bounding box center [404, 171] width 3 height 3
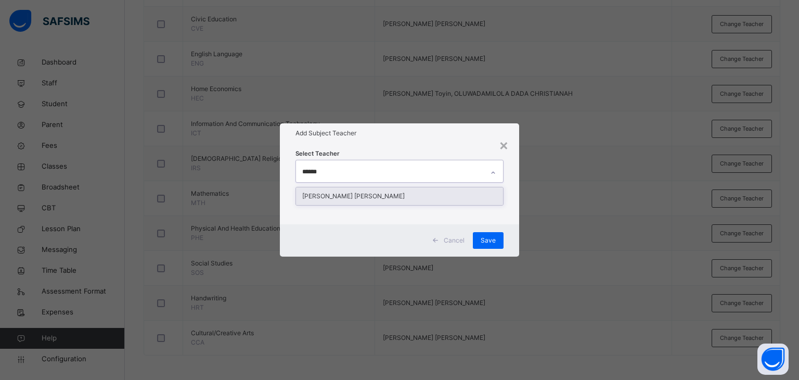
type input "*******"
click at [365, 198] on div "[PERSON_NAME] [PERSON_NAME]" at bounding box center [400, 196] width 208 height 18
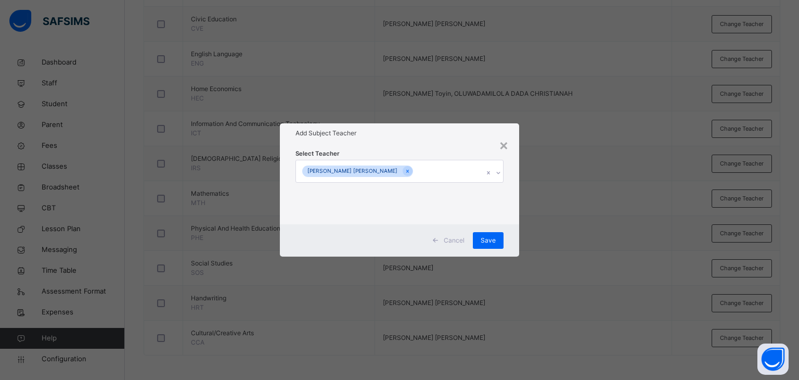
click at [407, 142] on div "Add Subject Teacher" at bounding box center [400, 133] width 240 height 20
click at [485, 239] on span "Save" at bounding box center [488, 240] width 15 height 9
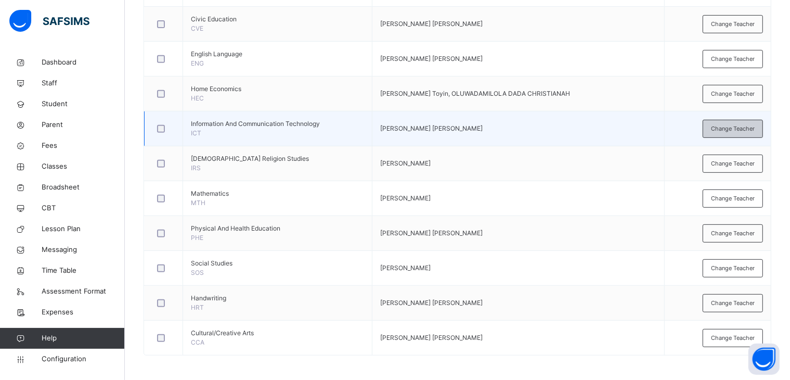
click at [732, 130] on span "Change Teacher" at bounding box center [733, 128] width 44 height 9
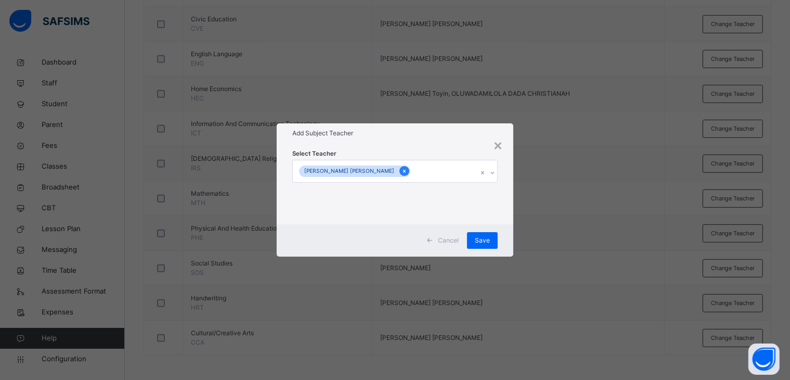
click at [402, 173] on icon at bounding box center [405, 170] width 6 height 7
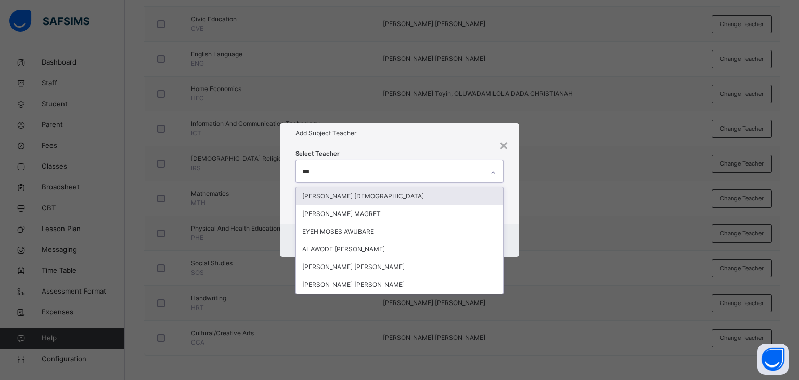
type input "****"
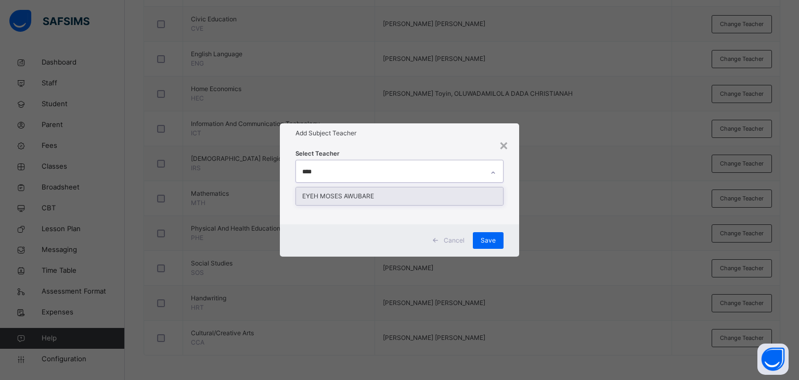
click at [363, 198] on div "EYEH MOSES AWUBARE" at bounding box center [400, 196] width 208 height 18
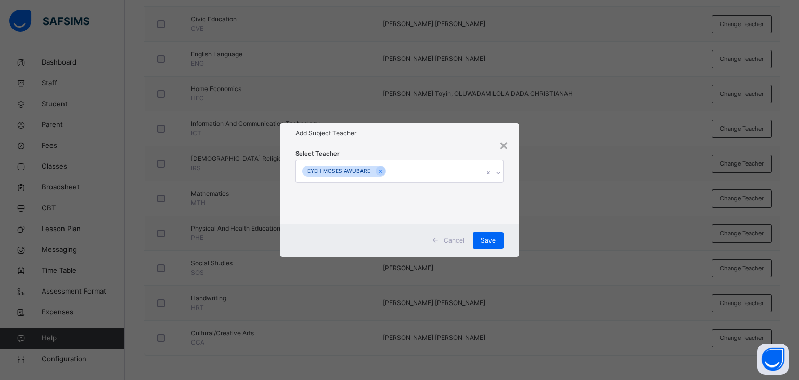
click at [422, 143] on div "Select Teacher EYEH [PERSON_NAME]" at bounding box center [400, 183] width 240 height 81
click at [489, 236] on span "Save" at bounding box center [488, 240] width 15 height 9
click at [485, 242] on span "Save" at bounding box center [482, 240] width 15 height 9
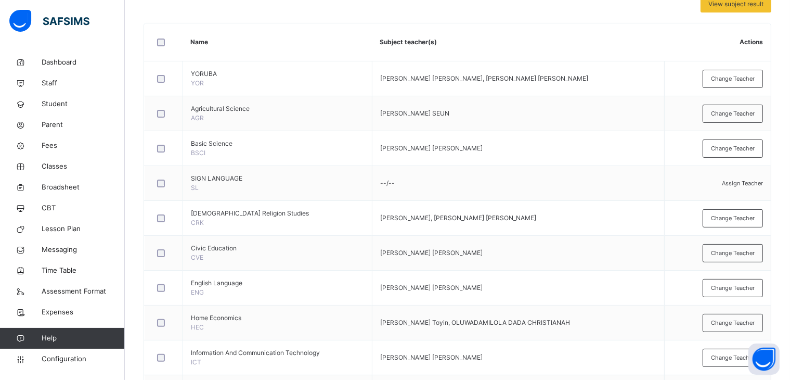
scroll to position [216, 0]
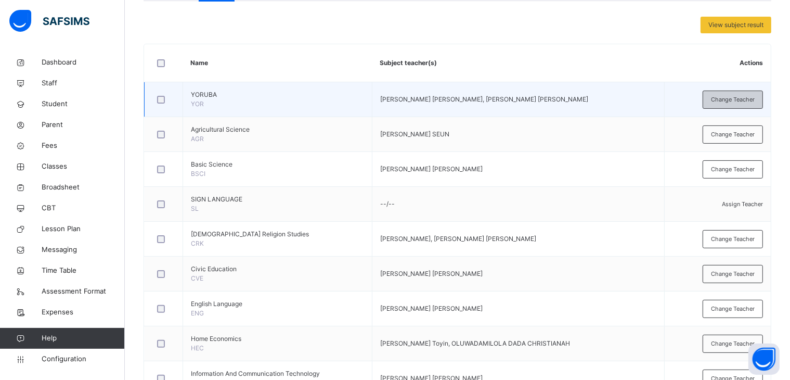
click at [726, 96] on span "Change Teacher" at bounding box center [733, 99] width 44 height 9
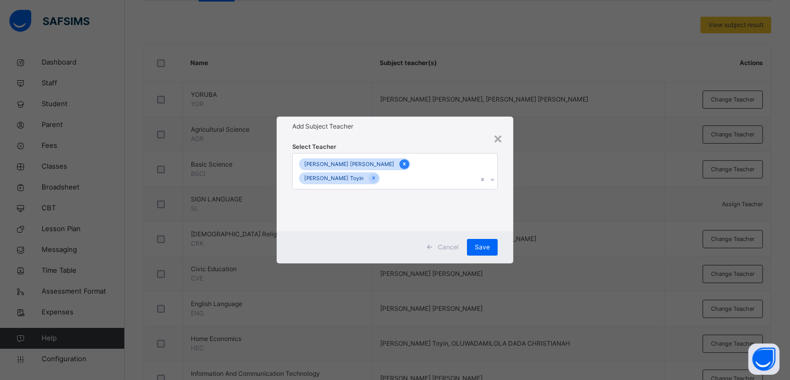
click at [403, 164] on icon at bounding box center [404, 164] width 3 height 3
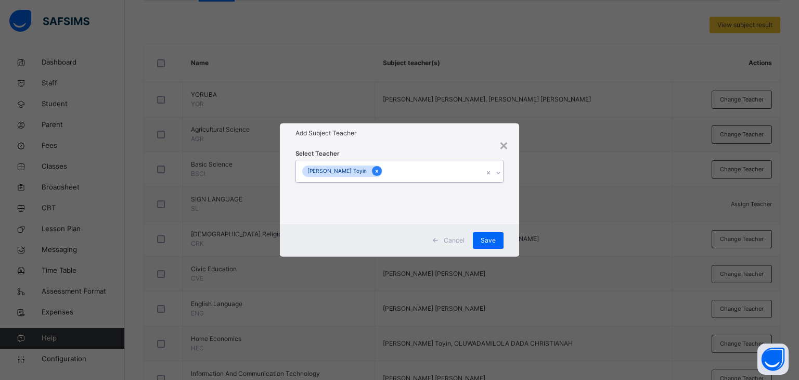
click at [380, 170] on icon at bounding box center [377, 170] width 6 height 7
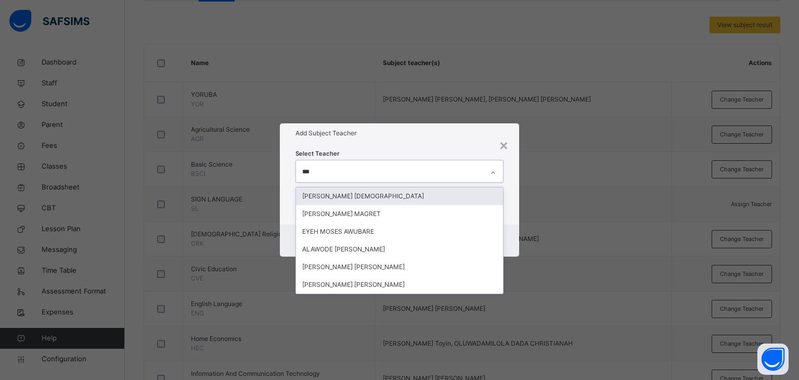
type input "****"
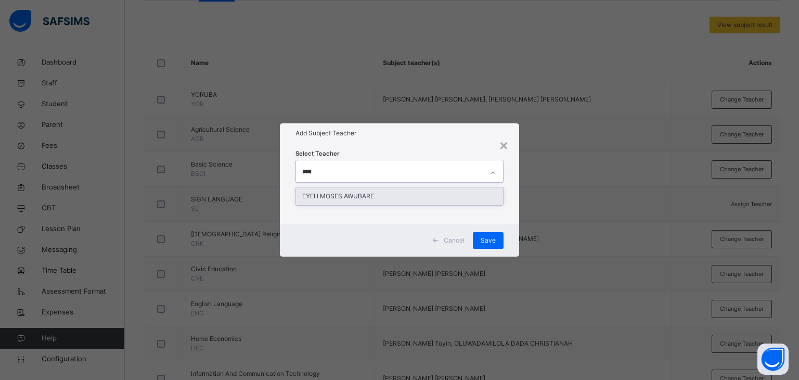
click at [366, 195] on div "EYEH MOSES AWUBARE" at bounding box center [400, 196] width 208 height 18
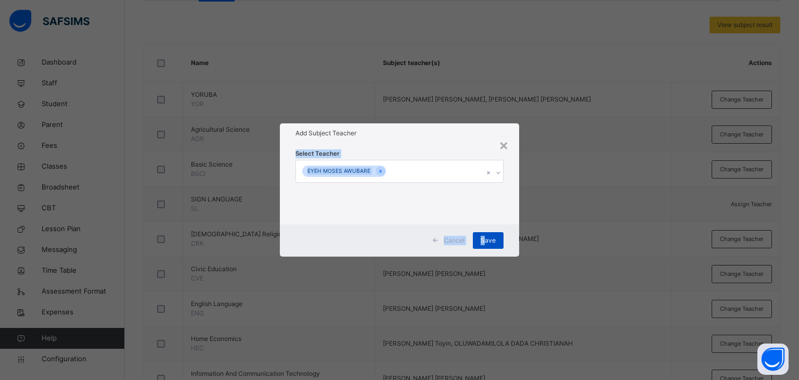
drag, startPoint x: 433, startPoint y: 140, endPoint x: 487, endPoint y: 239, distance: 112.5
click at [487, 239] on div "× Add Subject Teacher Select Teacher EYEH MOSES AWUBARE Cancel Save" at bounding box center [400, 189] width 240 height 133
click at [487, 239] on span "Save" at bounding box center [488, 240] width 15 height 9
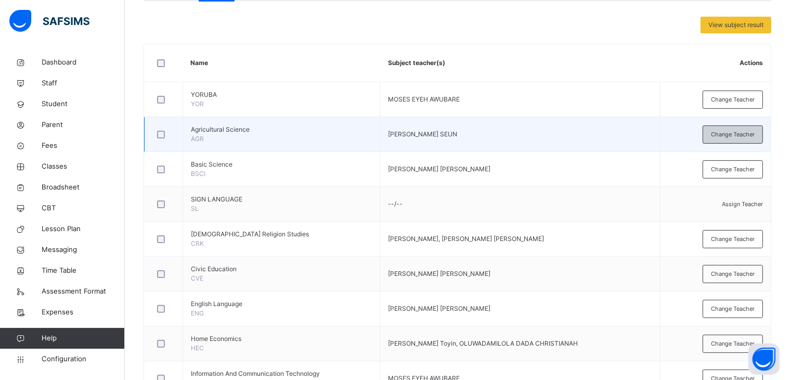
click at [736, 130] on span "Change Teacher" at bounding box center [733, 134] width 44 height 9
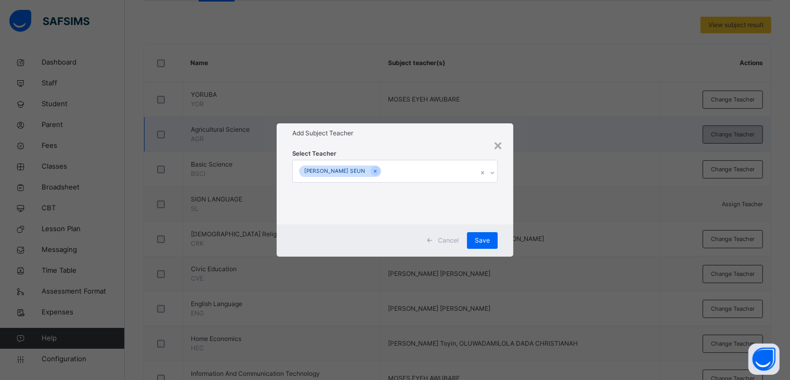
click at [736, 130] on div "× Add Subject Teacher Select Teacher [PERSON_NAME] SEUN Cancel Save" at bounding box center [395, 190] width 790 height 380
click at [448, 234] on div "Cancel" at bounding box center [444, 240] width 46 height 17
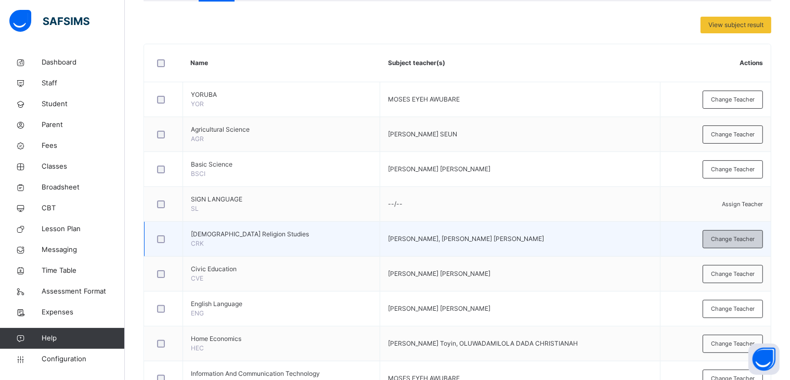
click at [738, 238] on span "Change Teacher" at bounding box center [733, 239] width 44 height 9
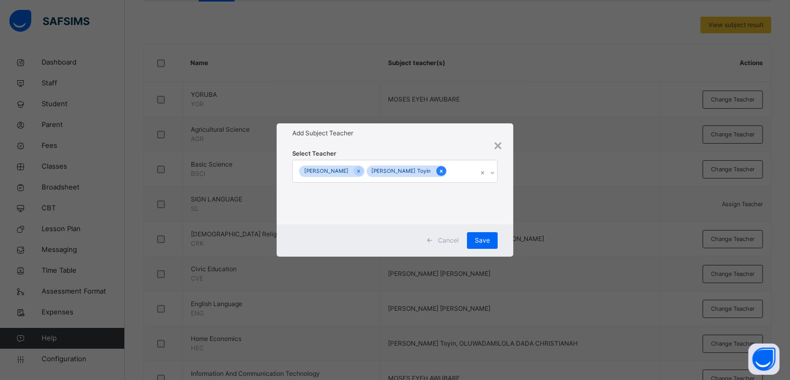
click at [436, 176] on div at bounding box center [441, 171] width 10 height 10
click at [365, 170] on icon at bounding box center [362, 170] width 6 height 7
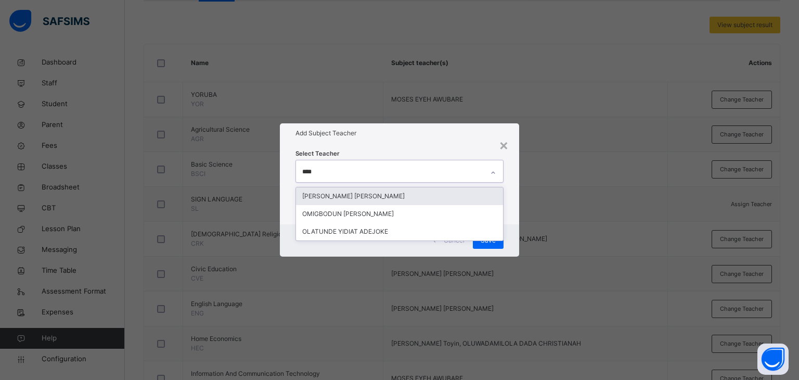
type input "*****"
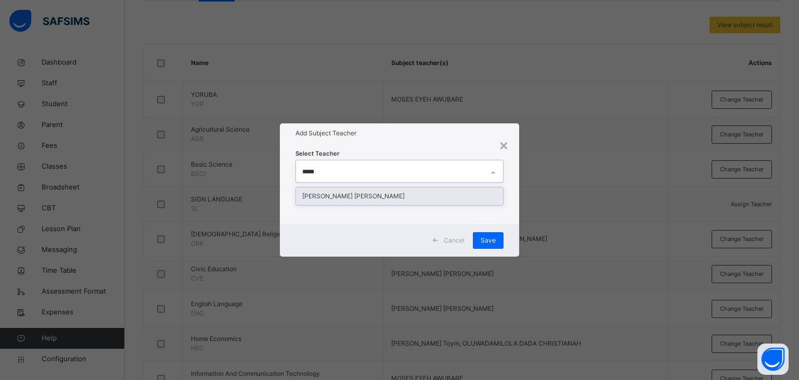
click at [366, 198] on div "[PERSON_NAME] [PERSON_NAME]" at bounding box center [400, 196] width 208 height 18
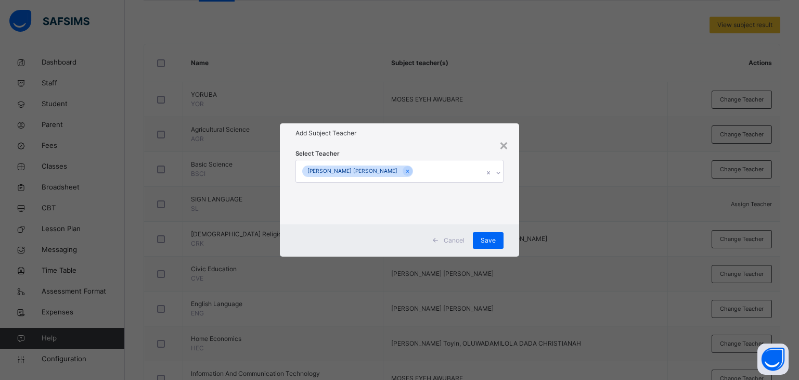
click at [408, 146] on div "Select Teacher [PERSON_NAME] [PERSON_NAME]" at bounding box center [400, 183] width 240 height 81
click at [489, 238] on span "Save" at bounding box center [488, 240] width 15 height 9
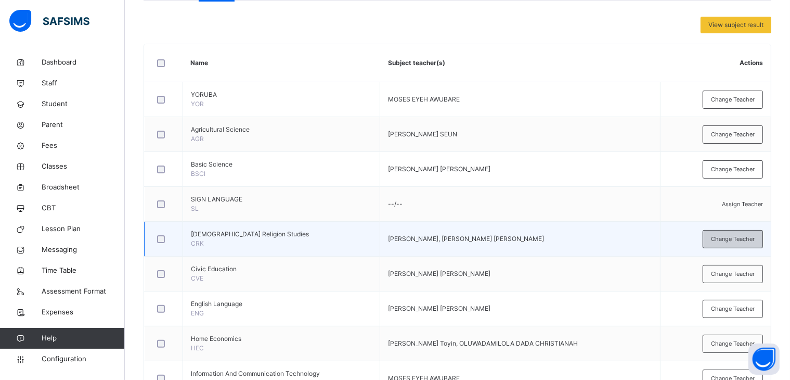
click at [720, 237] on span "Change Teacher" at bounding box center [733, 239] width 44 height 9
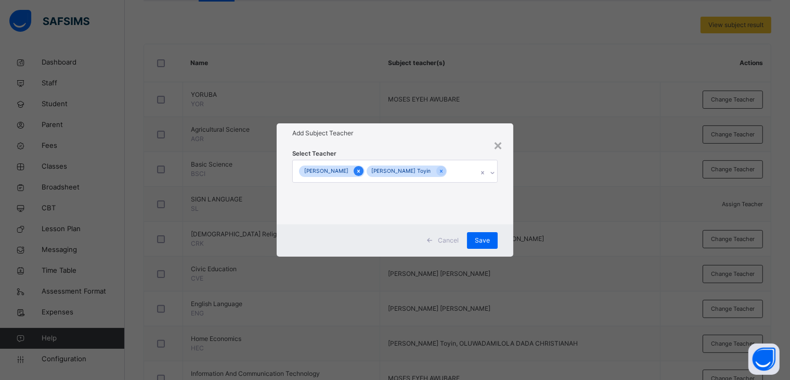
click at [361, 167] on icon at bounding box center [359, 170] width 6 height 7
click at [380, 171] on icon at bounding box center [377, 170] width 6 height 7
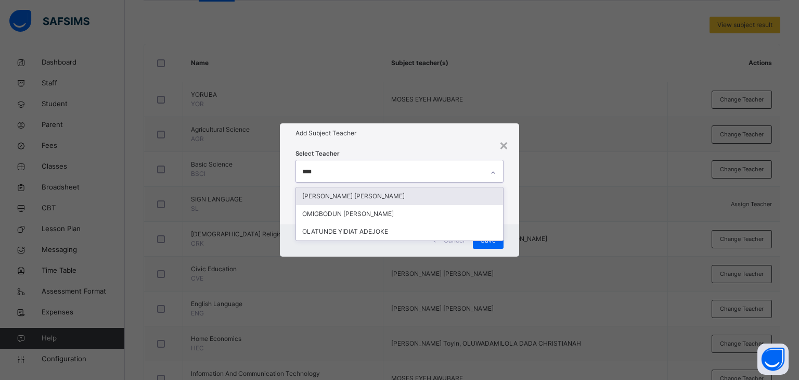
type input "*****"
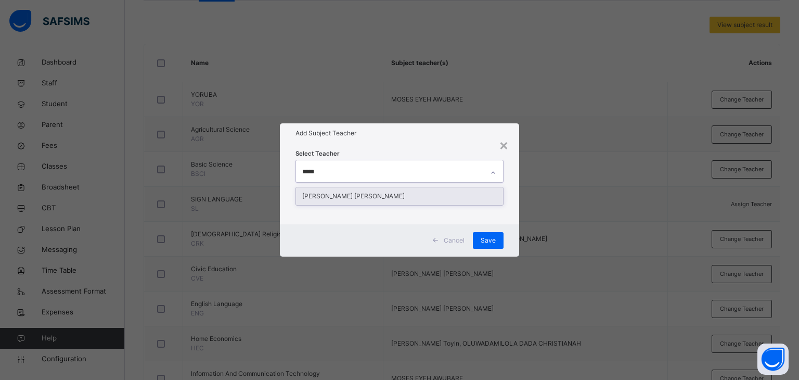
click at [358, 195] on div "[PERSON_NAME] [PERSON_NAME]" at bounding box center [400, 196] width 208 height 18
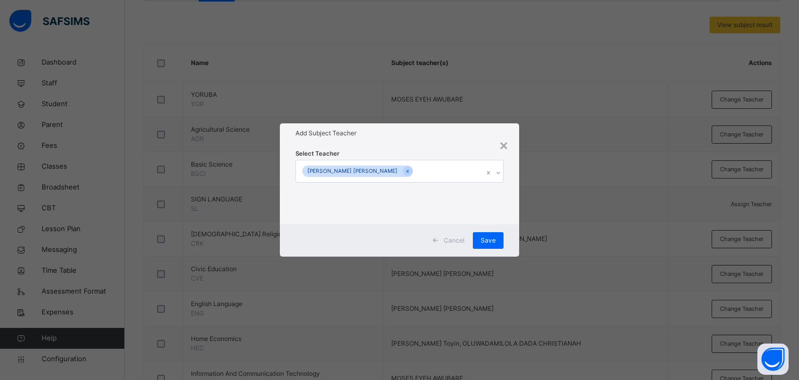
click at [429, 142] on div "Add Subject Teacher" at bounding box center [400, 133] width 240 height 20
click at [487, 236] on span "Save" at bounding box center [488, 240] width 15 height 9
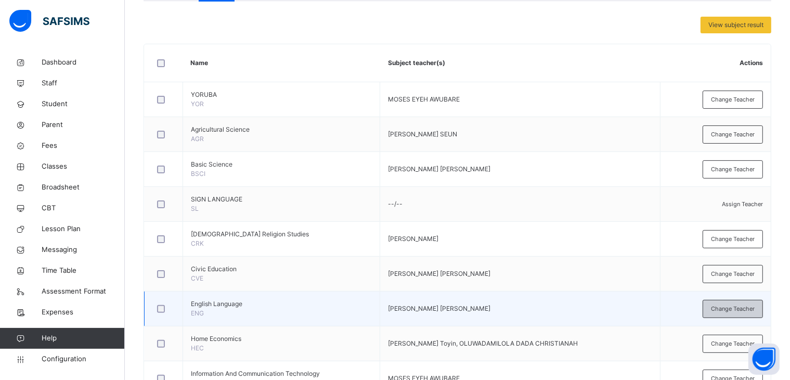
click at [730, 305] on span "Change Teacher" at bounding box center [733, 308] width 44 height 9
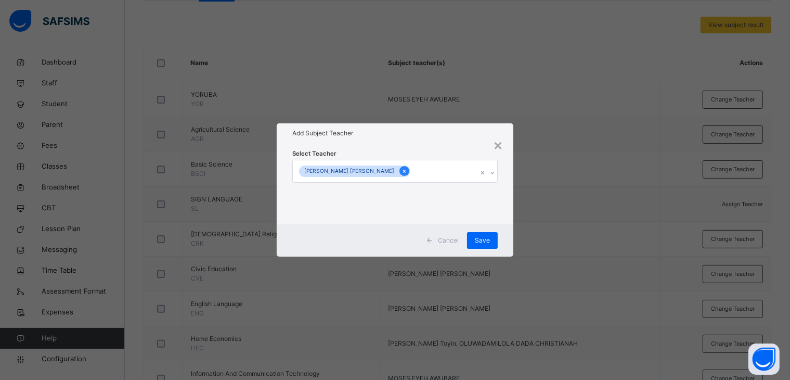
click at [403, 170] on icon at bounding box center [404, 171] width 3 height 3
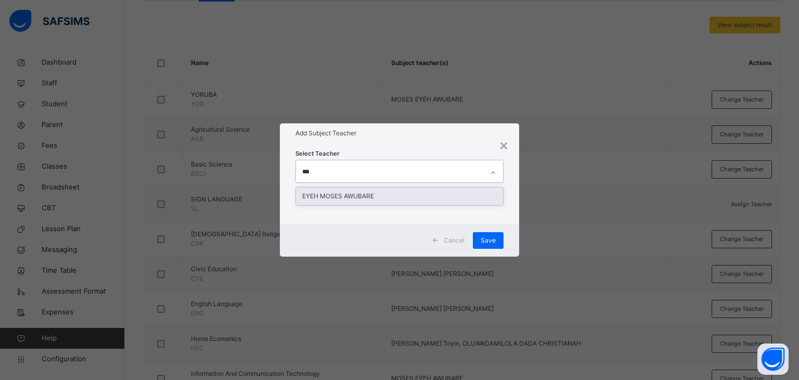
type input "****"
click at [358, 196] on div "EYEH MOSES AWUBARE" at bounding box center [400, 196] width 208 height 18
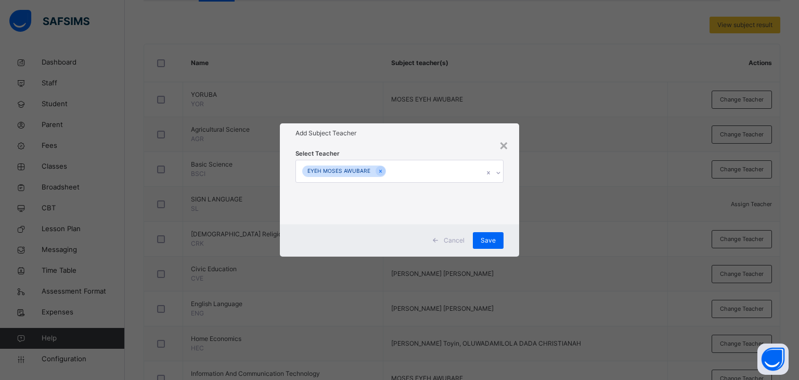
click at [393, 145] on div "Select Teacher EYEH [PERSON_NAME]" at bounding box center [400, 183] width 240 height 81
click at [486, 236] on span "Save" at bounding box center [488, 240] width 15 height 9
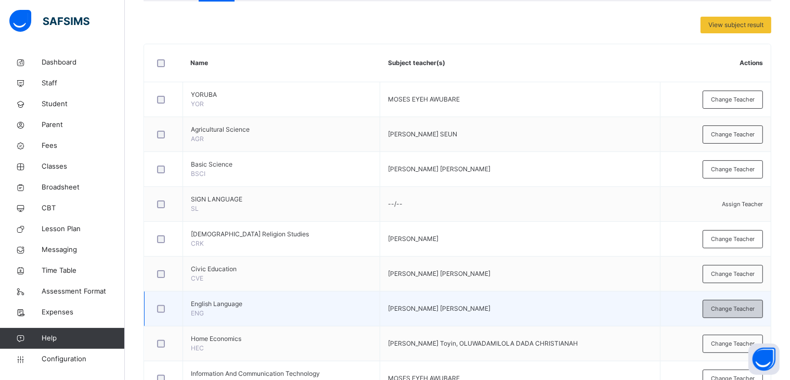
click at [732, 307] on span "Change Teacher" at bounding box center [733, 308] width 44 height 9
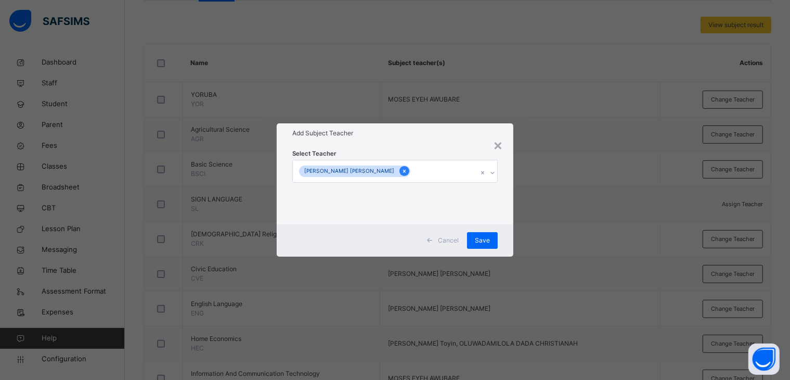
click at [403, 170] on icon at bounding box center [404, 171] width 3 height 3
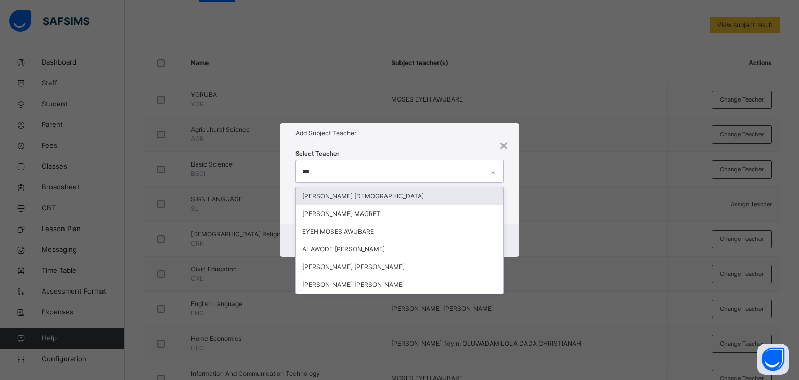
type input "****"
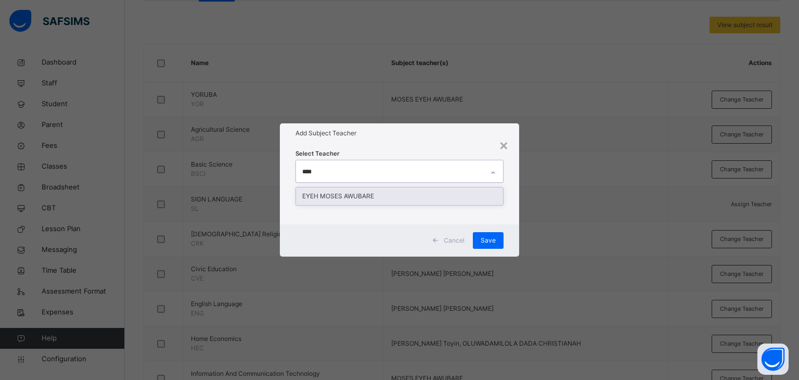
click at [361, 198] on div "EYEH MOSES AWUBARE" at bounding box center [400, 196] width 208 height 18
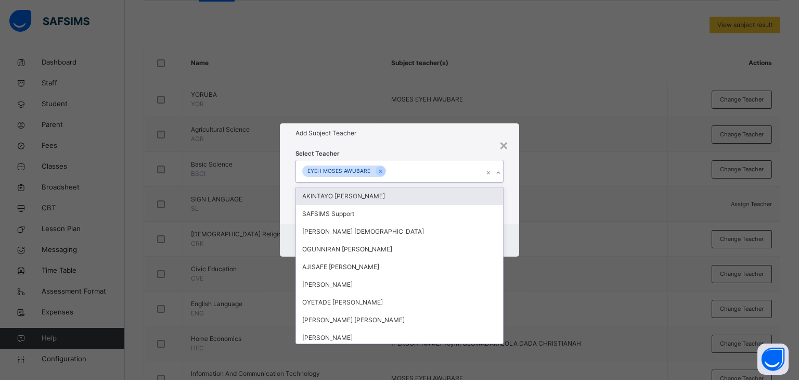
click at [361, 198] on div "AKINTAYO [PERSON_NAME]" at bounding box center [400, 196] width 208 height 18
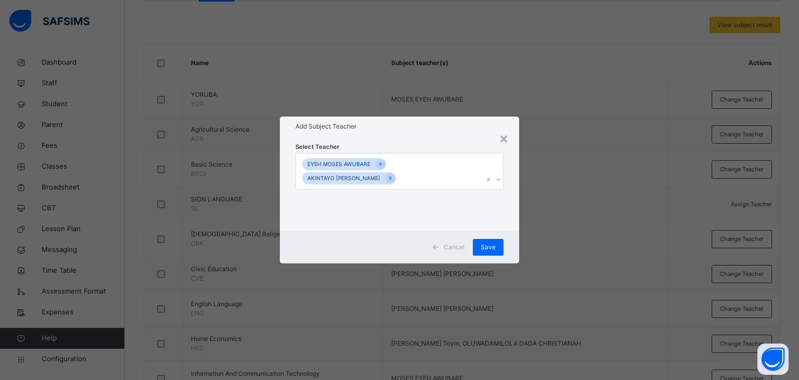
click at [454, 130] on h1 "Add Subject Teacher" at bounding box center [399, 126] width 209 height 9
click at [393, 179] on icon at bounding box center [390, 177] width 6 height 7
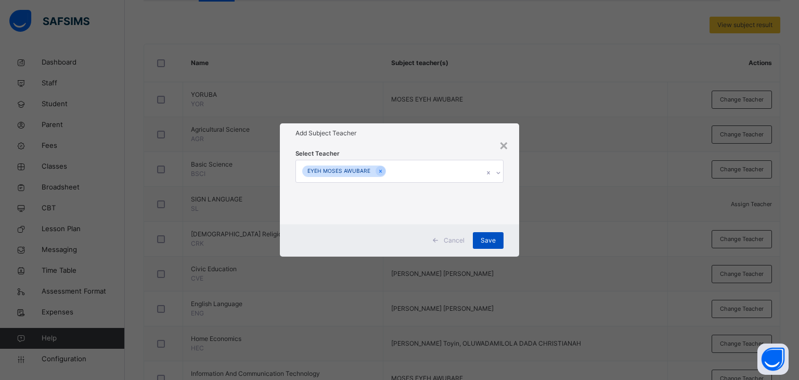
click at [487, 238] on span "Save" at bounding box center [488, 240] width 15 height 9
click at [487, 238] on div "View subject result Name Subject teacher(s) Actions YORUBA YOR MOSES EYEH AWUBA…" at bounding box center [458, 311] width 628 height 588
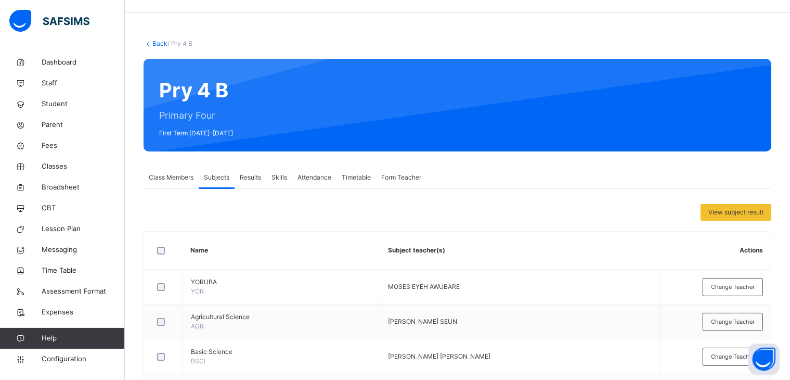
scroll to position [0, 0]
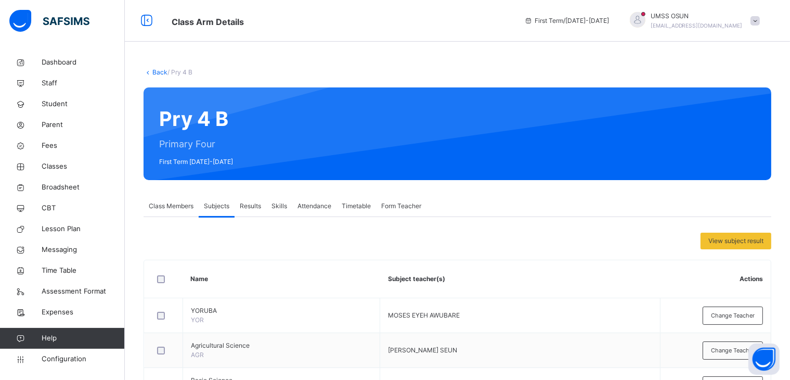
click at [156, 69] on link "Back" at bounding box center [159, 72] width 15 height 8
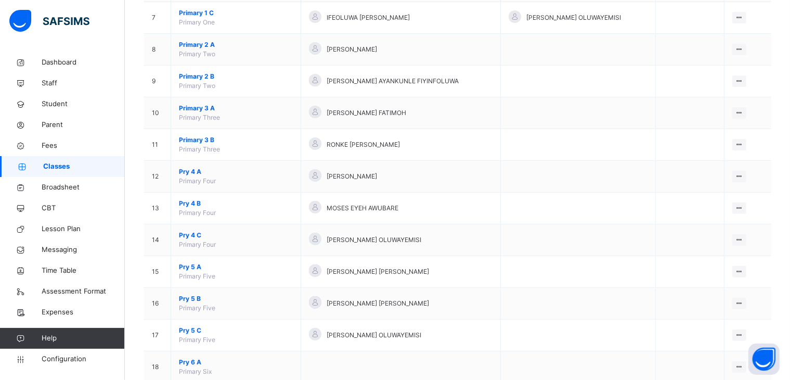
scroll to position [347, 0]
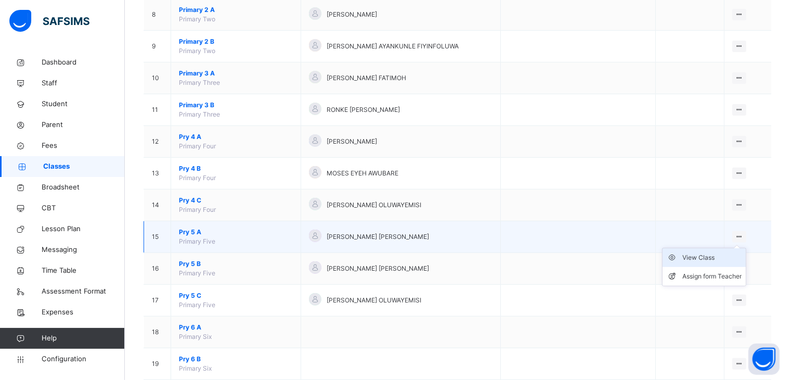
click at [716, 256] on div "View Class" at bounding box center [711, 257] width 59 height 10
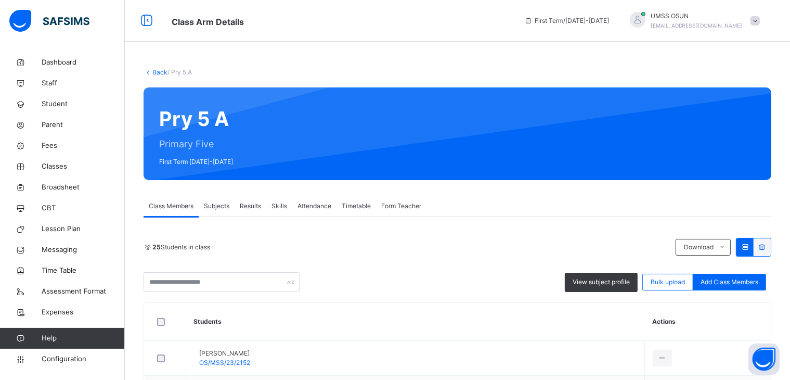
click at [212, 203] on span "Subjects" at bounding box center [216, 205] width 25 height 9
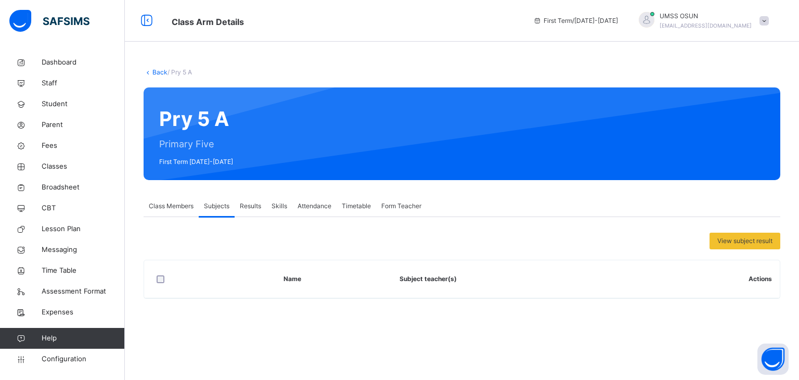
click at [167, 201] on span "Class Members" at bounding box center [171, 205] width 45 height 9
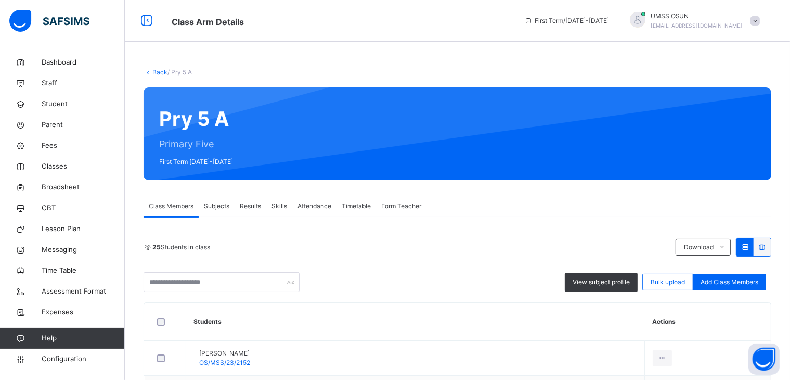
click at [216, 202] on span "Subjects" at bounding box center [216, 205] width 25 height 9
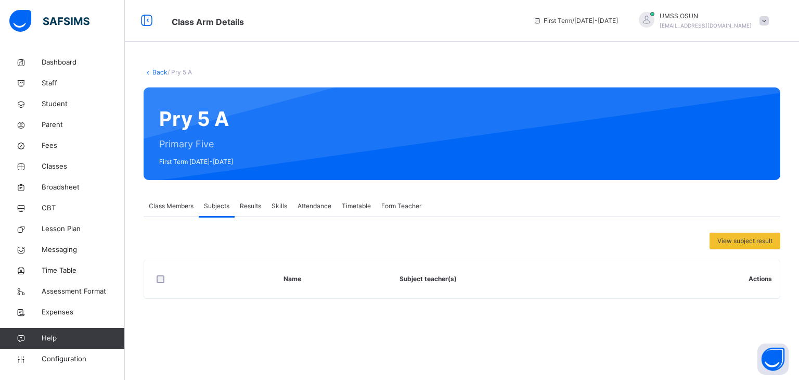
click at [251, 203] on span "Results" at bounding box center [250, 205] width 21 height 9
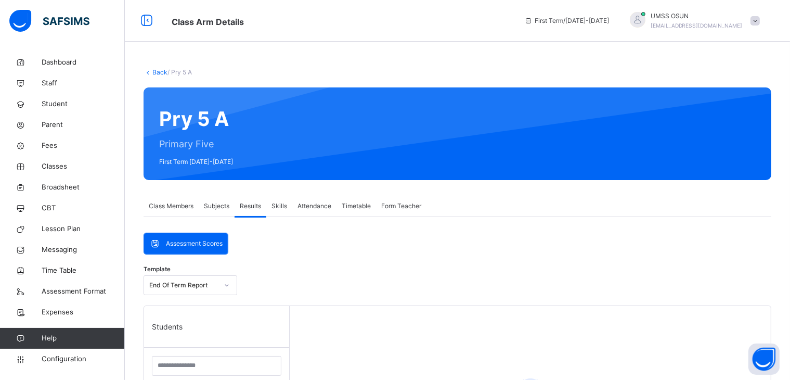
click at [215, 202] on span "Subjects" at bounding box center [216, 205] width 25 height 9
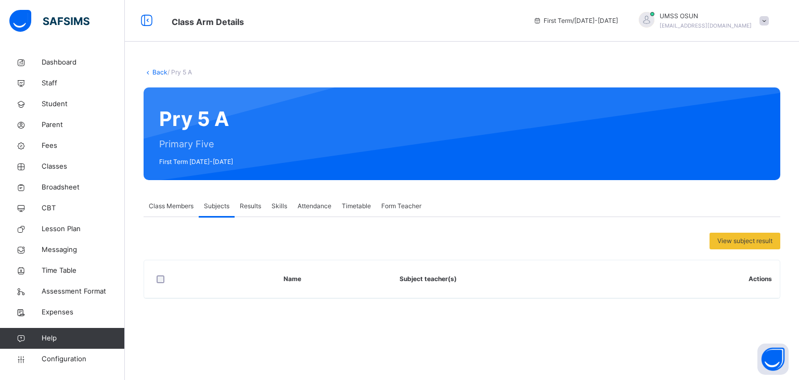
click at [165, 202] on span "Class Members" at bounding box center [171, 205] width 45 height 9
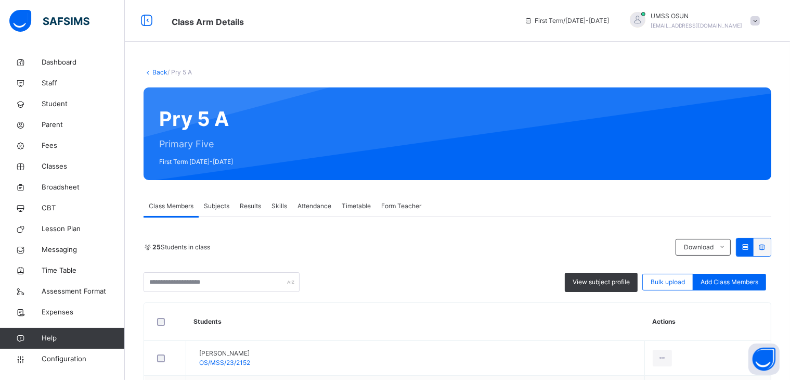
click at [216, 203] on span "Subjects" at bounding box center [216, 205] width 25 height 9
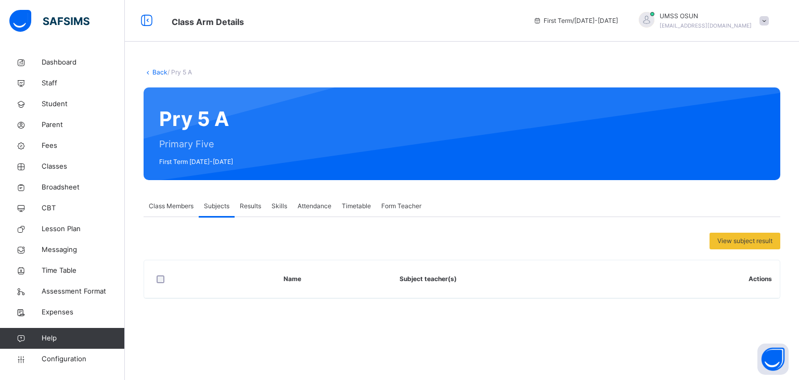
click at [171, 207] on span "Class Members" at bounding box center [171, 205] width 45 height 9
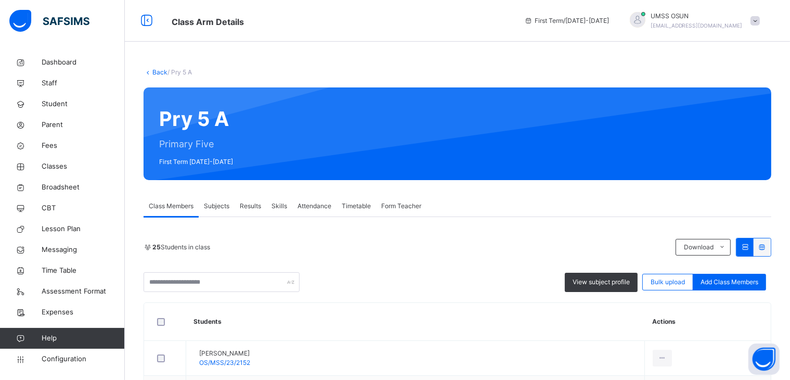
click at [217, 203] on span "Subjects" at bounding box center [216, 205] width 25 height 9
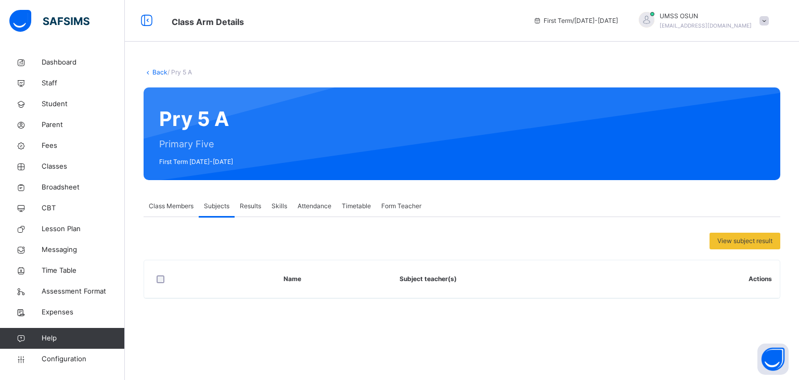
click at [654, 15] on div at bounding box center [647, 20] width 16 height 16
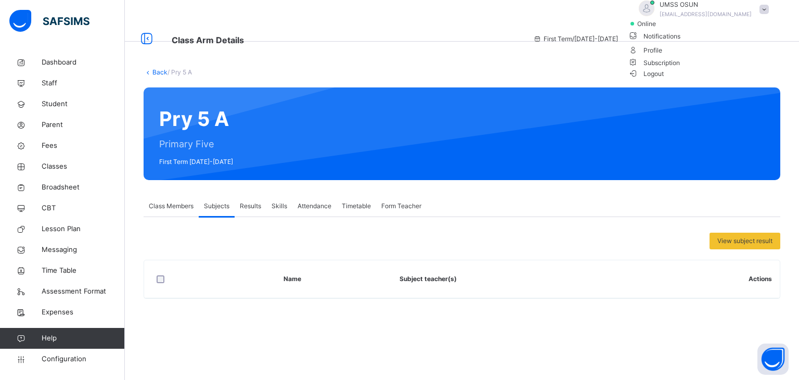
click at [664, 79] on span "Logout" at bounding box center [646, 73] width 36 height 11
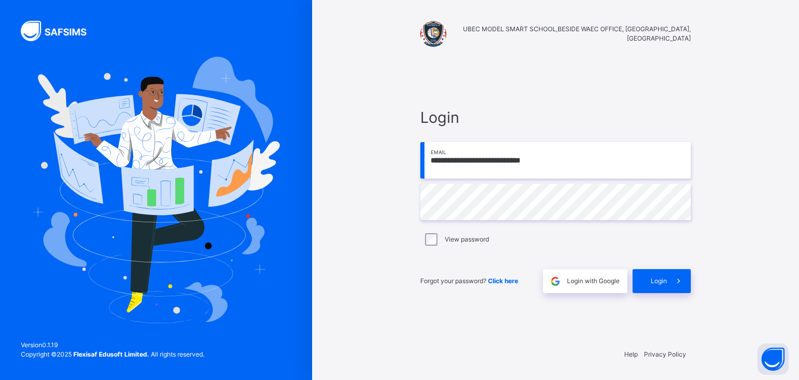
click at [576, 161] on input "**********" at bounding box center [555, 160] width 270 height 36
type input "**********"
click at [651, 277] on span "Login" at bounding box center [659, 280] width 16 height 9
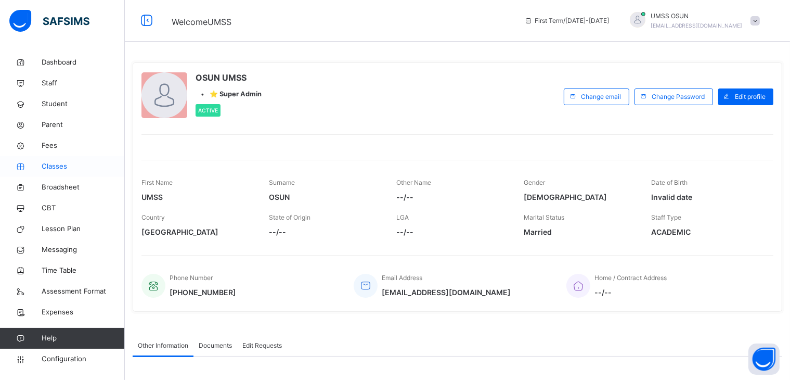
click at [57, 162] on span "Classes" at bounding box center [83, 166] width 83 height 10
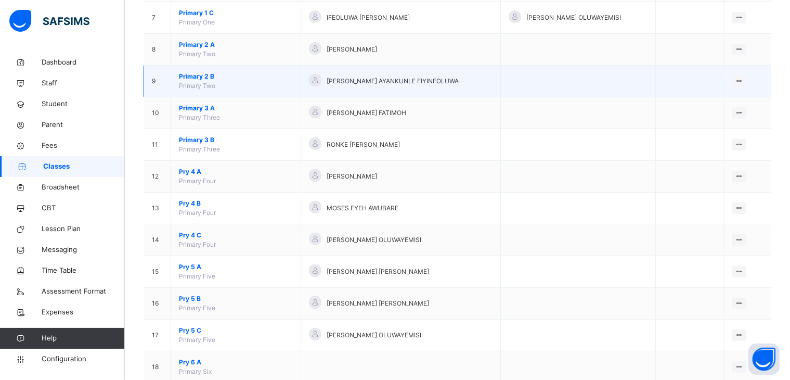
scroll to position [333, 0]
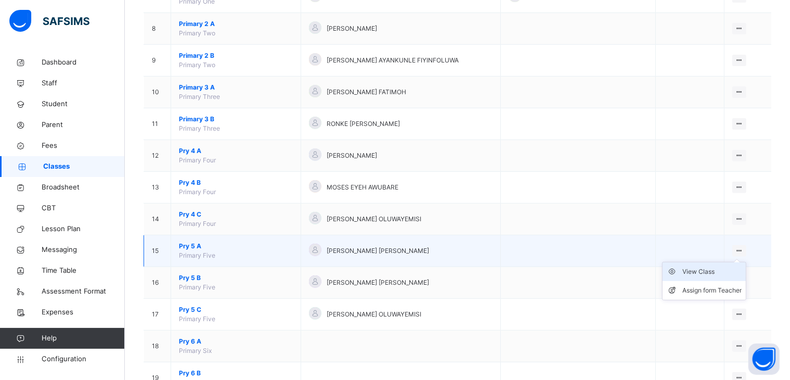
click at [709, 272] on div "View Class" at bounding box center [711, 271] width 59 height 10
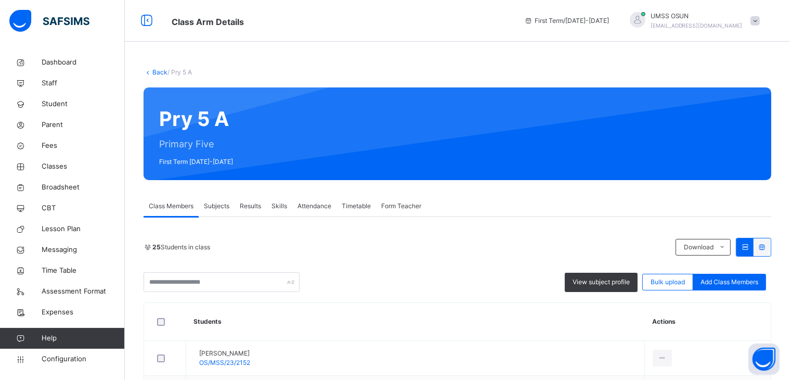
click at [216, 206] on span "Subjects" at bounding box center [216, 205] width 25 height 9
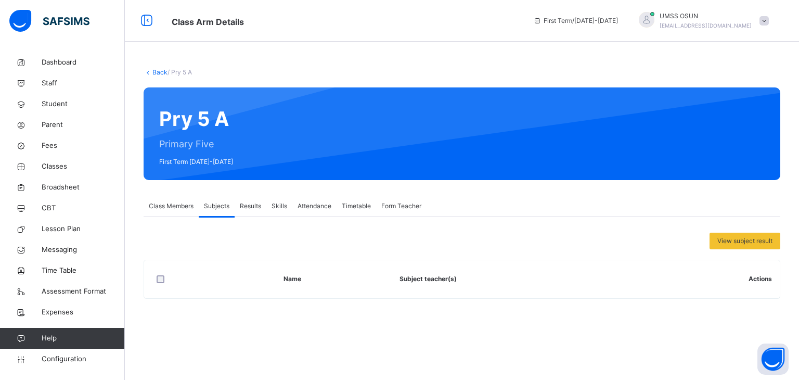
click at [654, 14] on div at bounding box center [647, 20] width 16 height 16
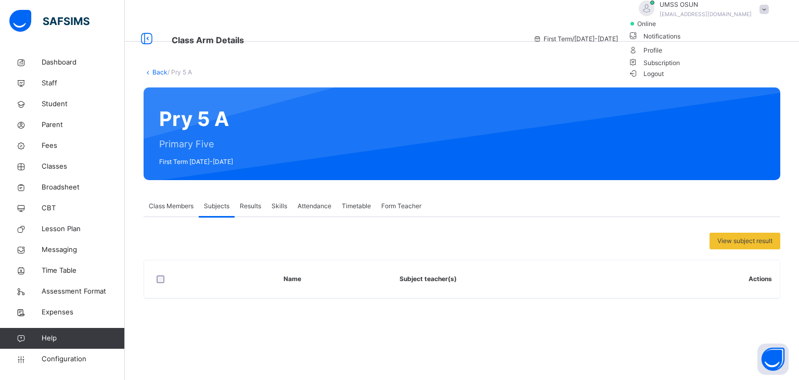
click at [664, 79] on span "Logout" at bounding box center [646, 73] width 36 height 11
